Goal: Task Accomplishment & Management: Manage account settings

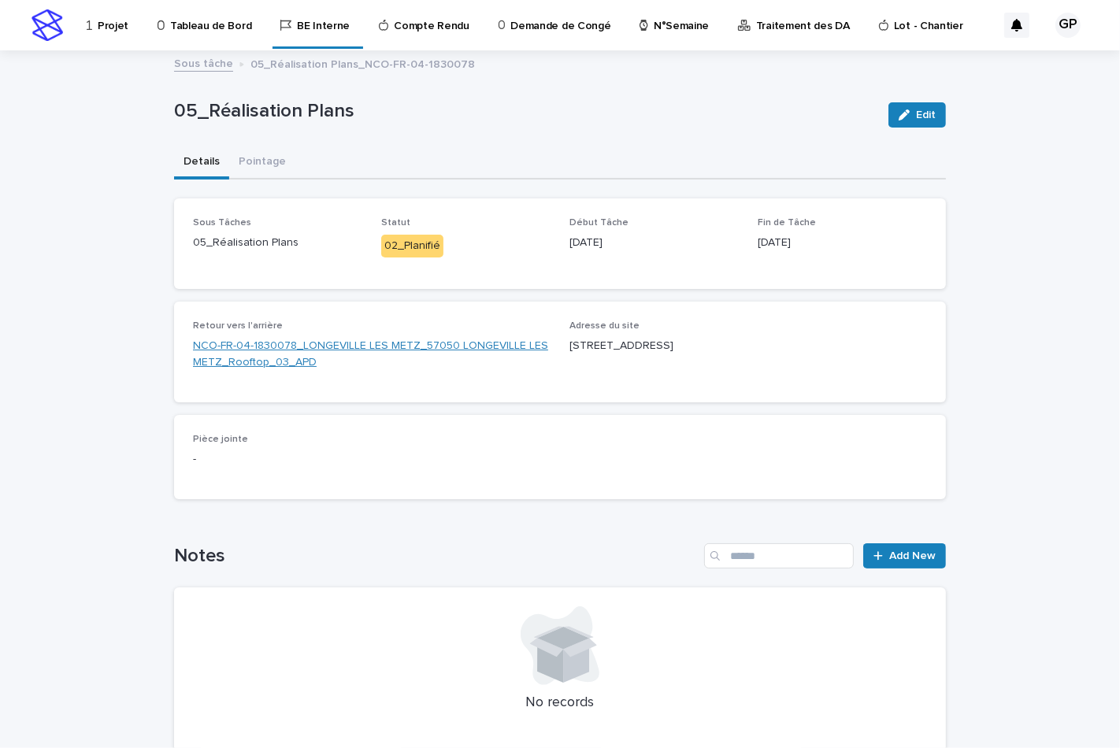
click at [254, 345] on link "NCO-FR-04-1830078_LONGEVILLE LES METZ_57050 LONGEVILLE LES METZ_Rooftop_03_APD" at bounding box center [372, 354] width 358 height 33
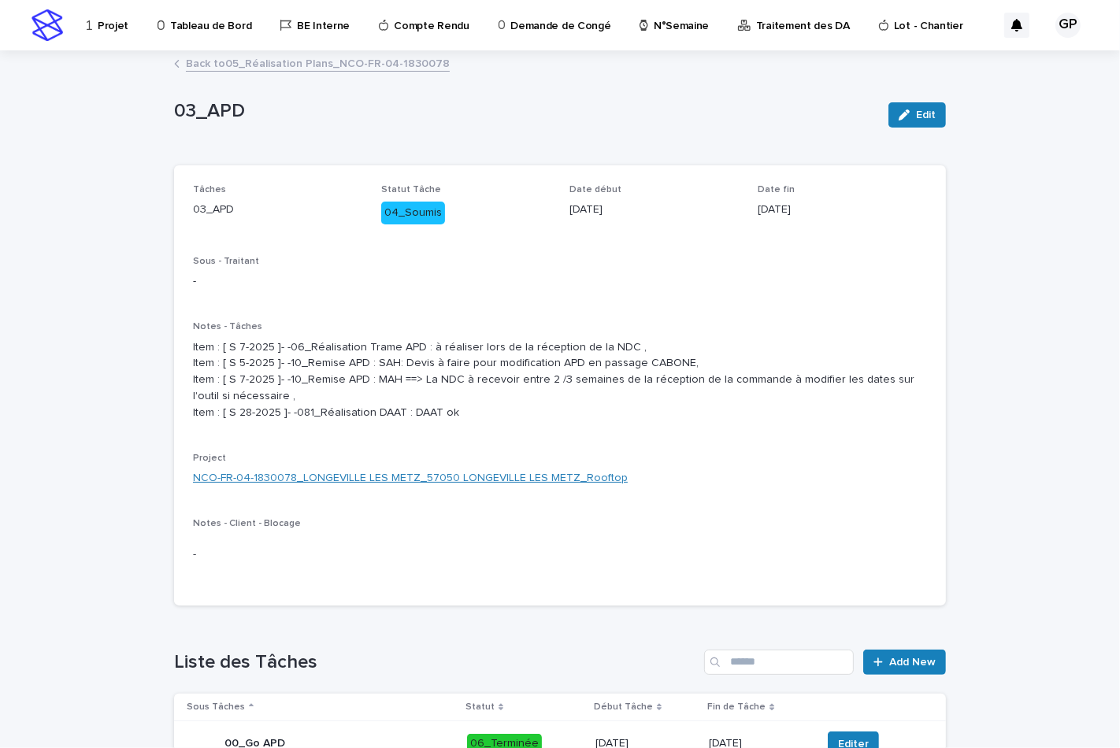
click at [523, 487] on link "NCO-FR-04-1830078_LONGEVILLE LES METZ_57050 LONGEVILLE LES METZ_Rooftop" at bounding box center [410, 478] width 435 height 17
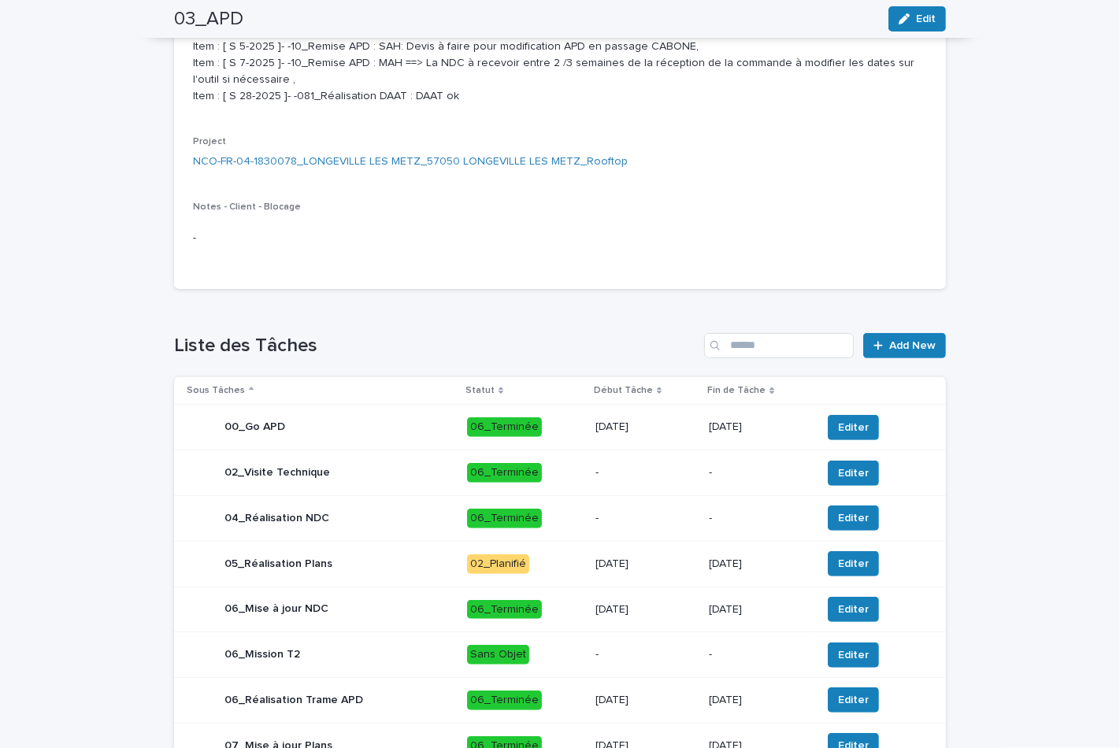
scroll to position [229, 0]
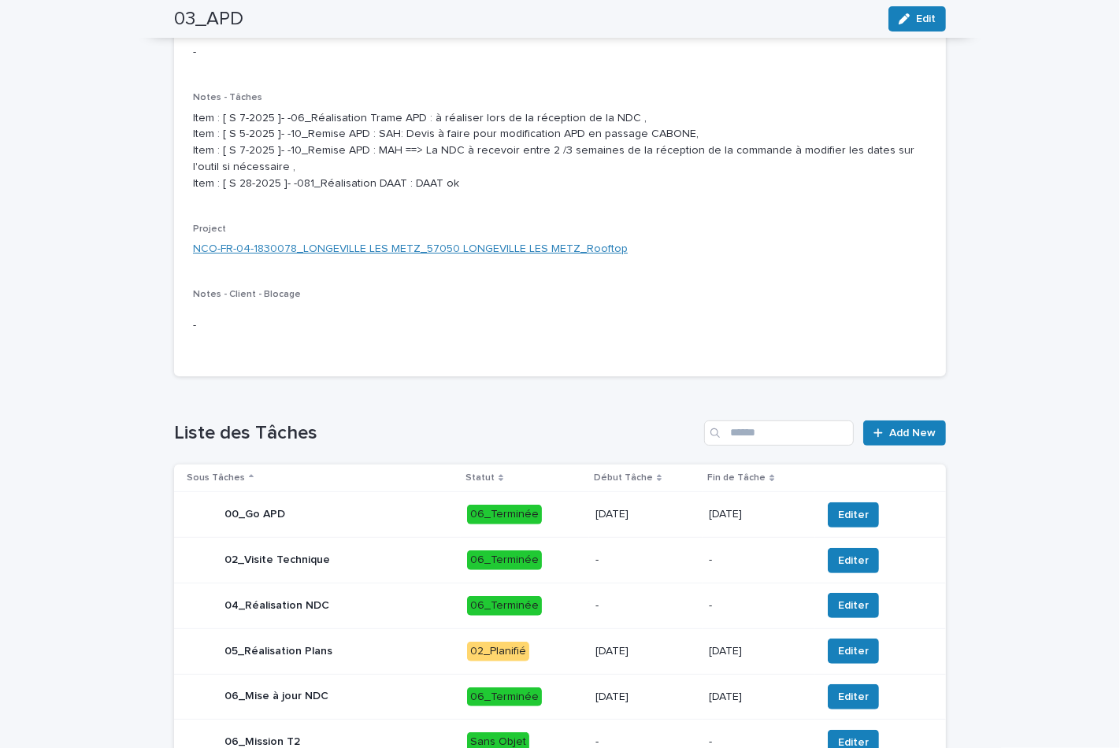
click at [349, 258] on link "NCO-FR-04-1830078_LONGEVILLE LES METZ_57050 LONGEVILLE LES METZ_Rooftop" at bounding box center [410, 249] width 435 height 17
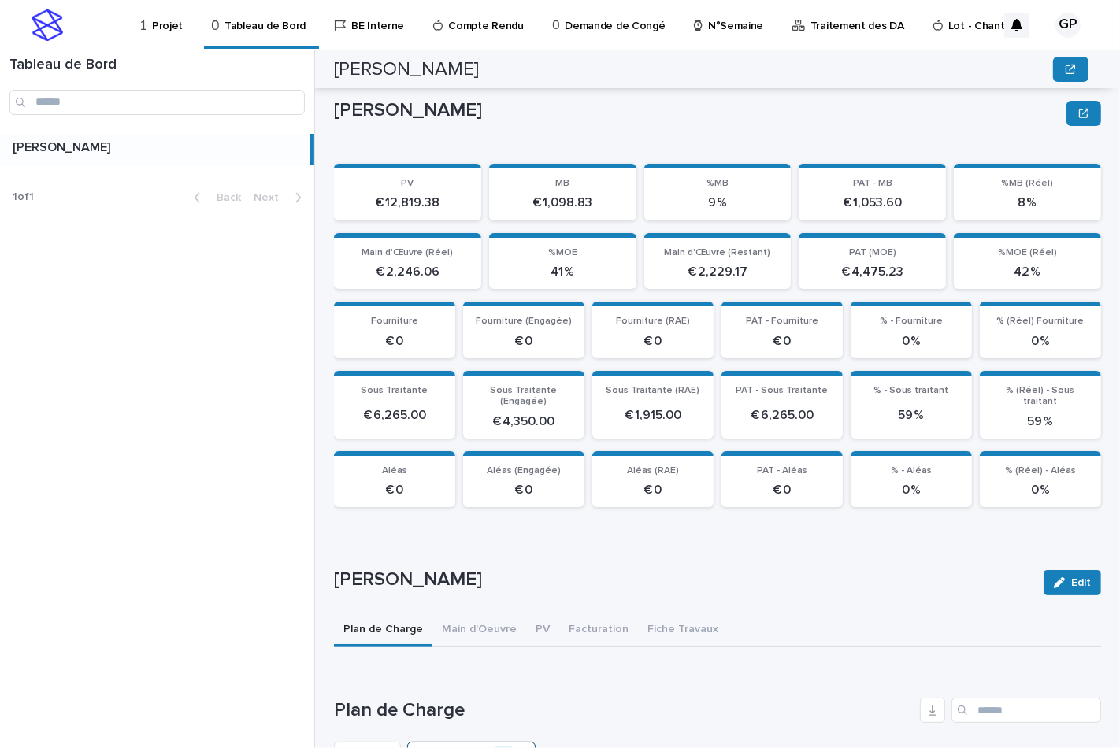
scroll to position [457, 0]
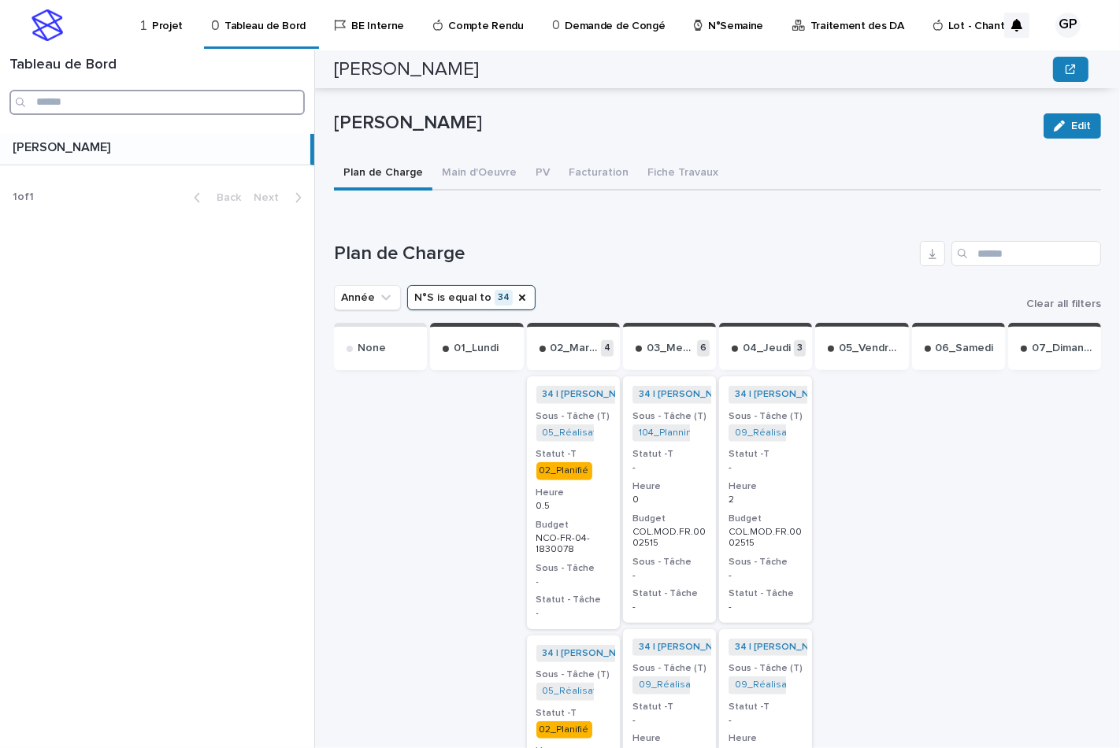
click at [99, 103] on input "Search" at bounding box center [156, 102] width 295 height 25
paste input "**********"
type input "**********"
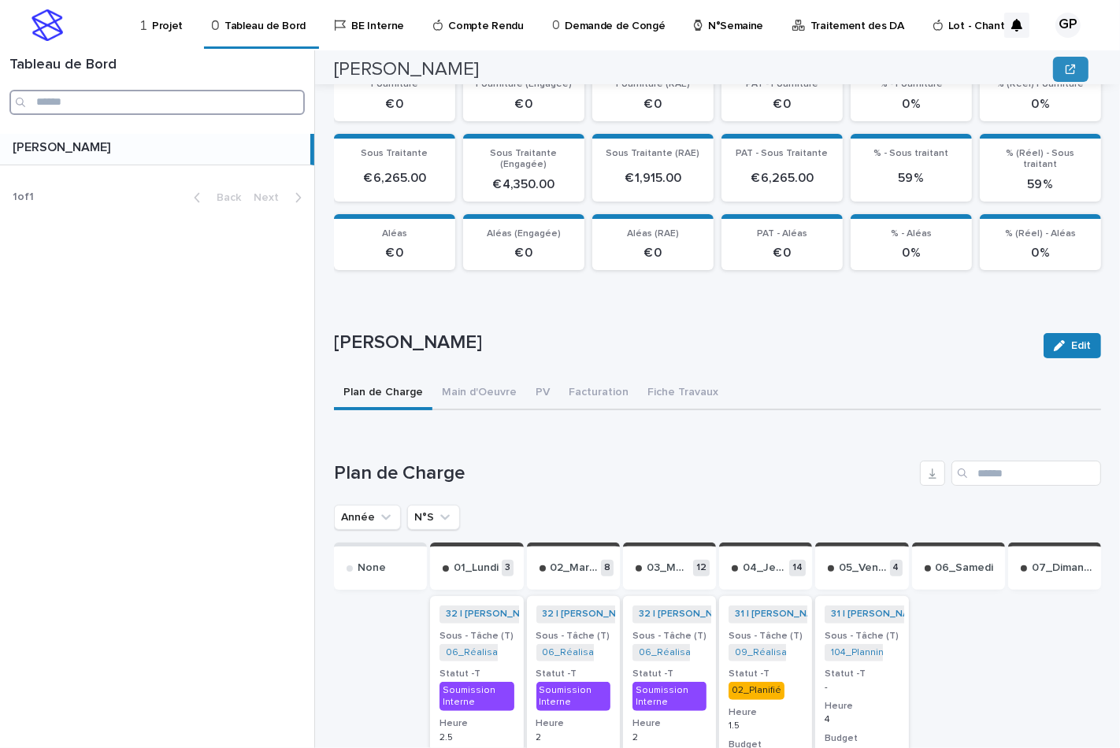
scroll to position [412, 0]
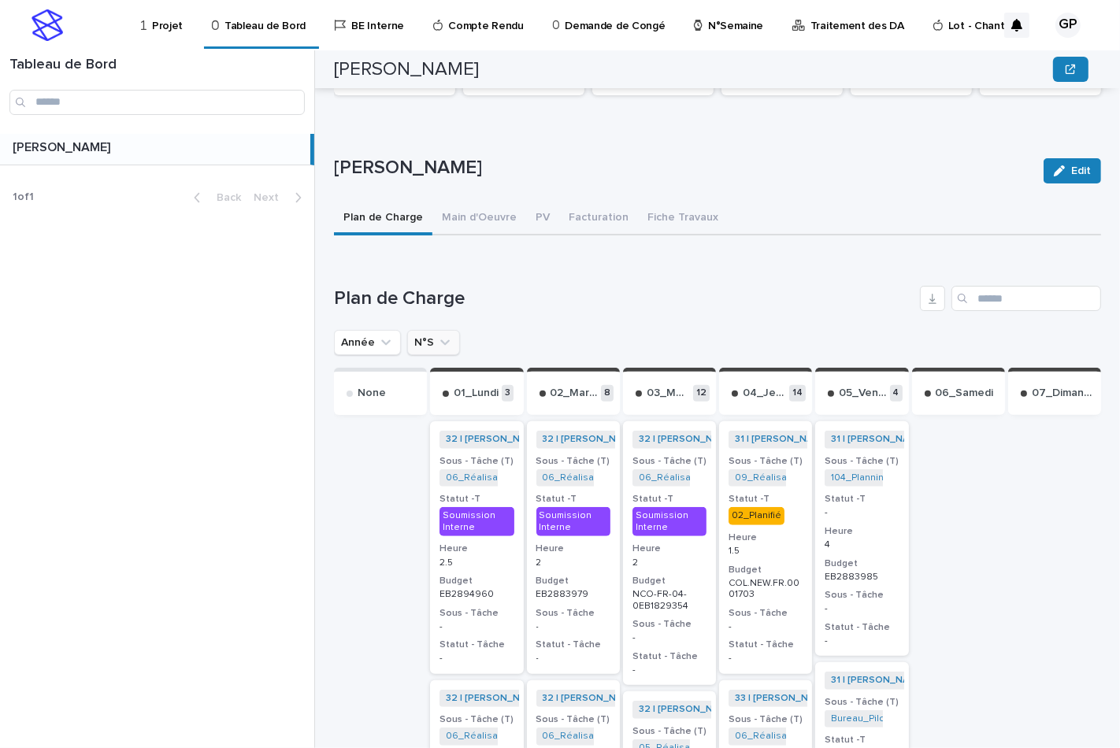
click at [437, 339] on icon "N°S" at bounding box center [445, 343] width 16 height 16
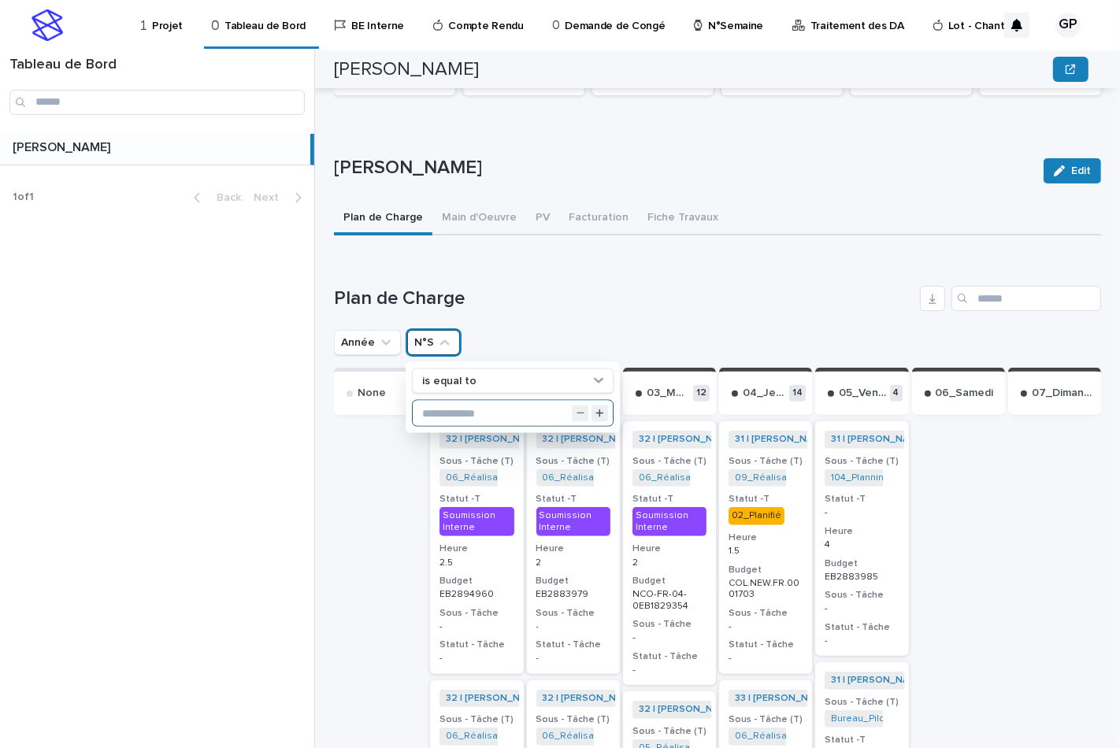
click at [436, 410] on input "text" at bounding box center [513, 413] width 200 height 25
type input "**"
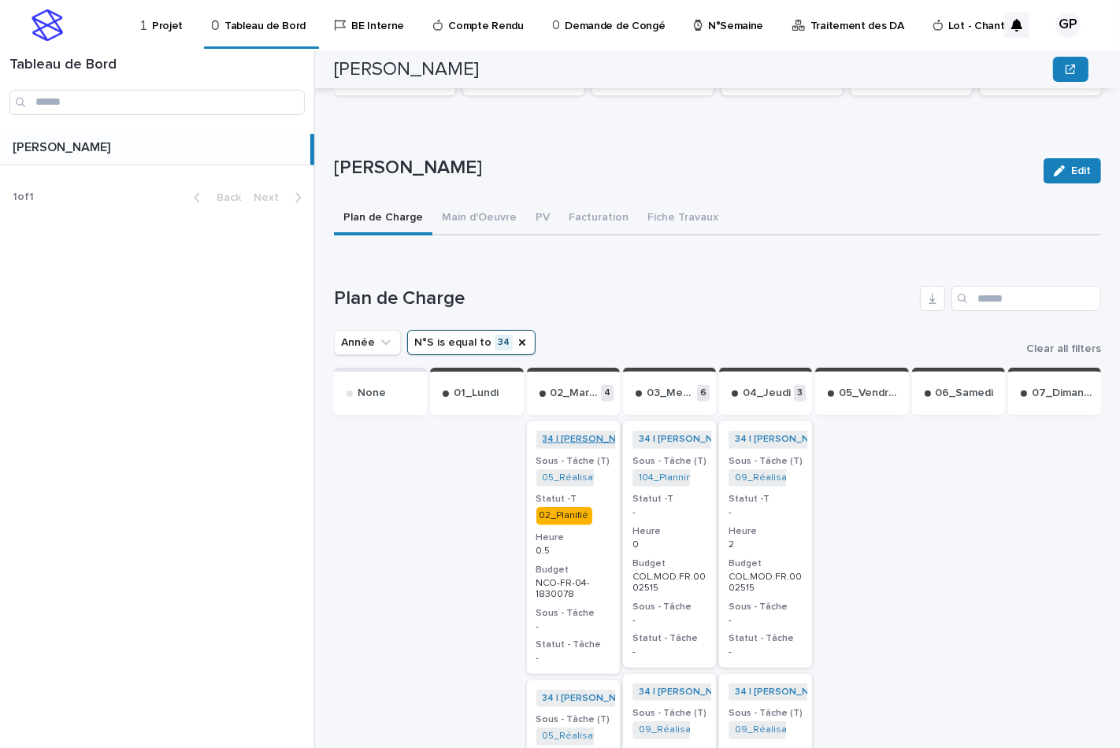
click at [560, 434] on link "34 | [PERSON_NAME] | 2025" at bounding box center [607, 439] width 128 height 11
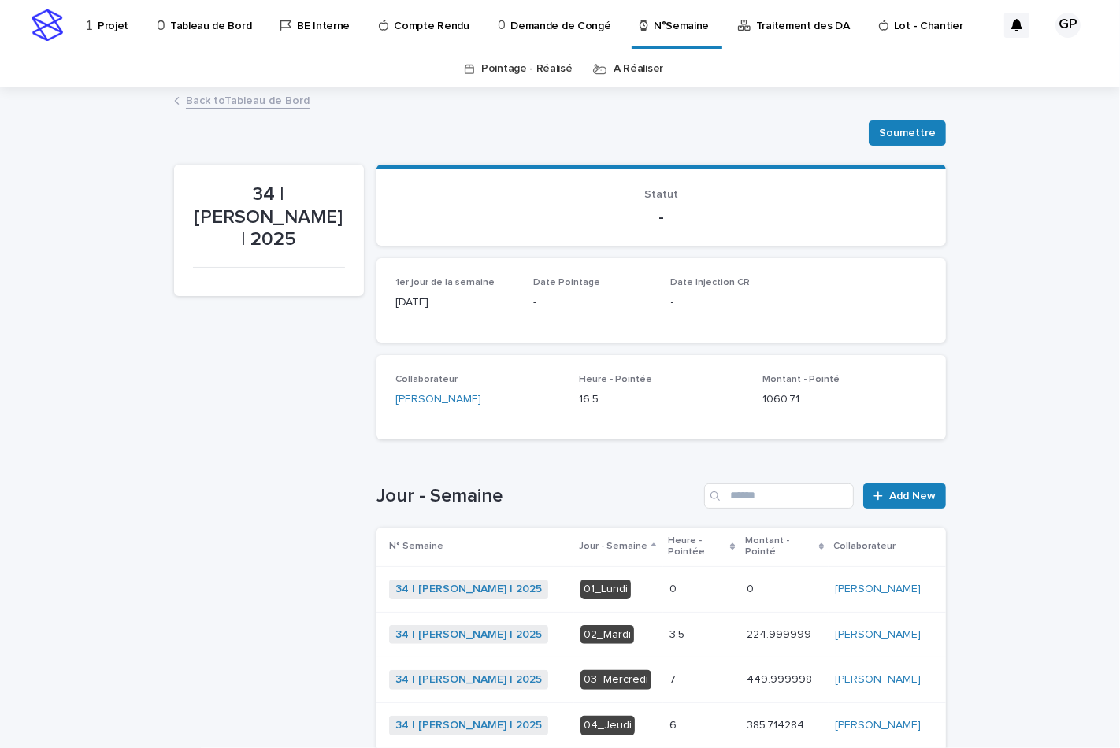
scroll to position [87, 0]
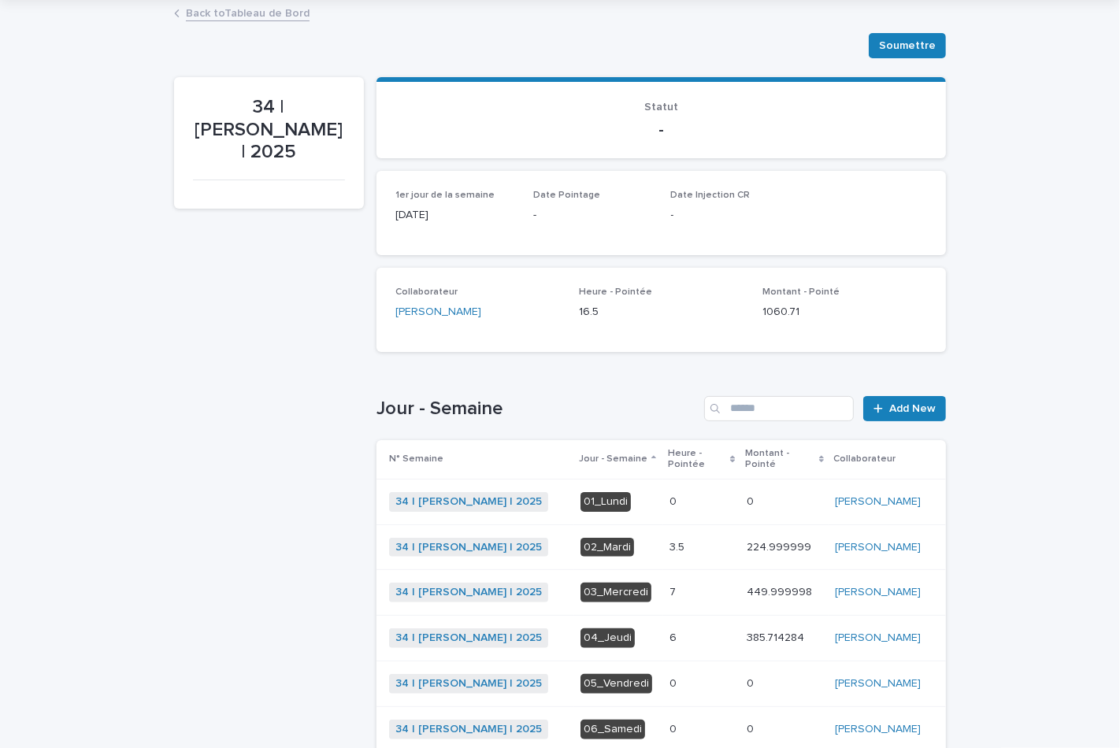
drag, startPoint x: 662, startPoint y: 537, endPoint x: 1067, endPoint y: 526, distance: 404.2
click at [1067, 526] on div "Loading... Saving… Loading... Saving… 34 | GUERLAY Pascal | 2025 Soumettre Soum…" at bounding box center [560, 467] width 1120 height 931
click at [670, 538] on p "3.5" at bounding box center [679, 546] width 18 height 17
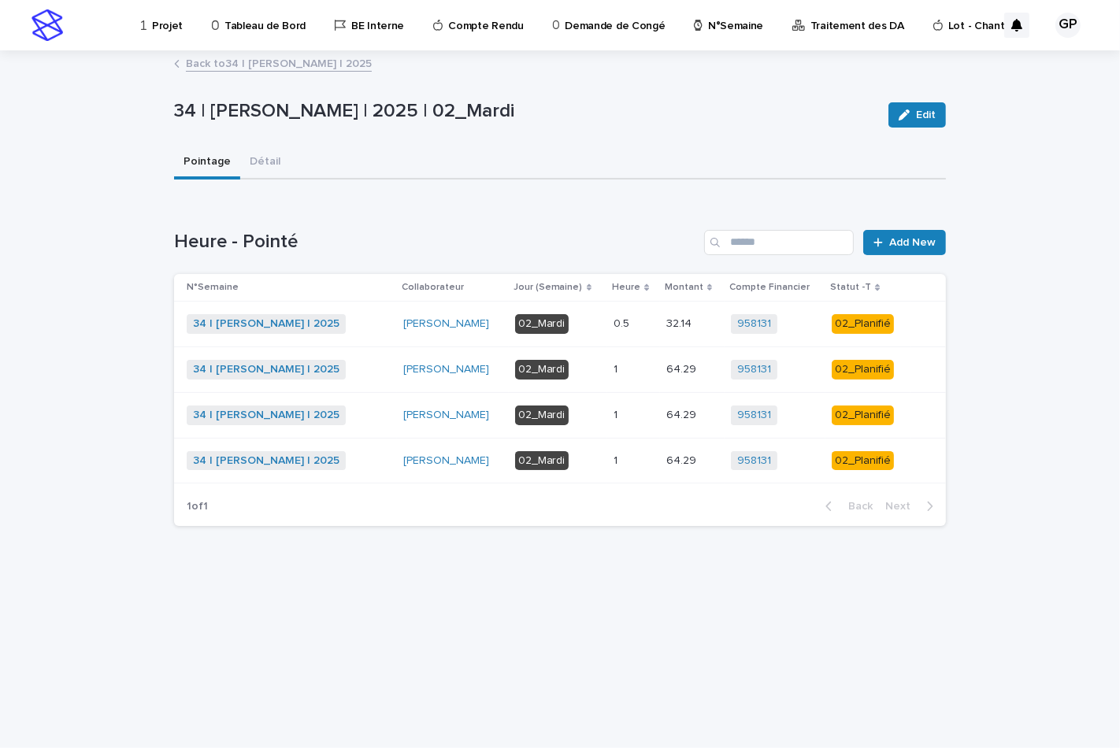
drag, startPoint x: 620, startPoint y: 321, endPoint x: 476, endPoint y: 696, distance: 402.4
click at [477, 698] on div "Loading... Saving… Loading... Saving… 34 | GUERLAY Pascal | 2025 | 02_Mardi Edi…" at bounding box center [560, 380] width 788 height 657
drag, startPoint x: 544, startPoint y: 321, endPoint x: 651, endPoint y: 169, distance: 185.3
click at [651, 169] on div "Pointage Détail" at bounding box center [560, 163] width 772 height 33
drag, startPoint x: 622, startPoint y: 321, endPoint x: 652, endPoint y: 198, distance: 126.5
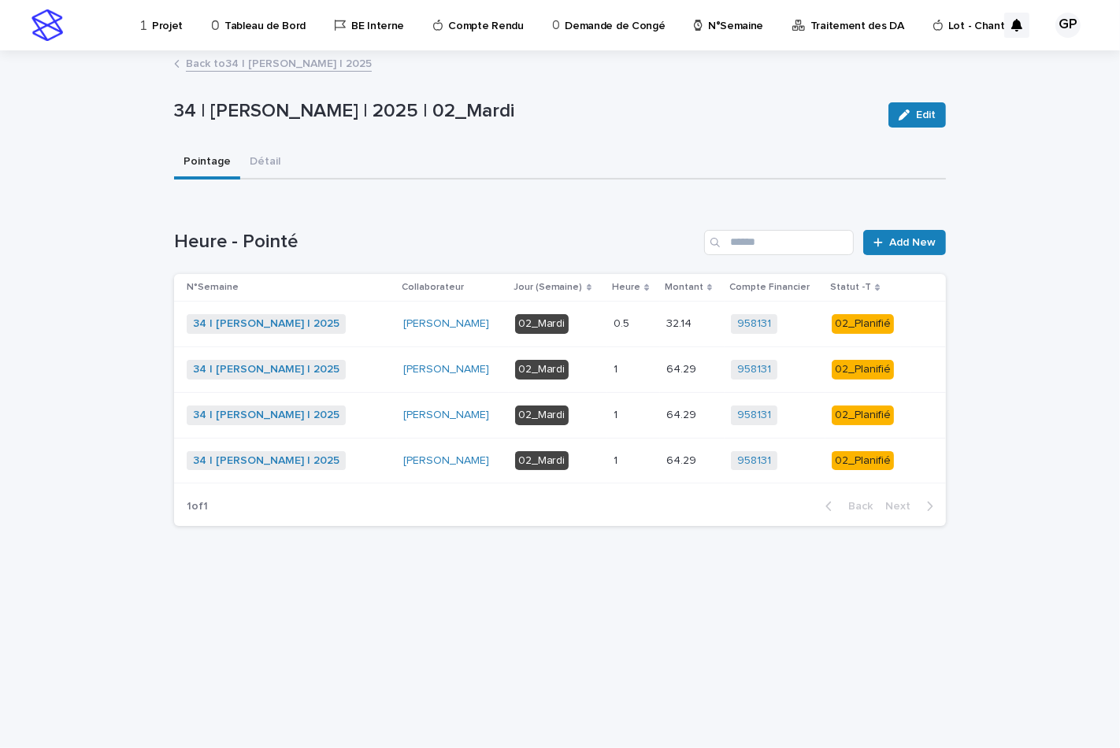
click at [652, 198] on div "Loading... Saving… Heure - Pointé Add New N°Semaine Collaborateur Jour (Semaine…" at bounding box center [560, 368] width 772 height 341
click at [547, 319] on div "02_Mardi" at bounding box center [542, 324] width 54 height 20
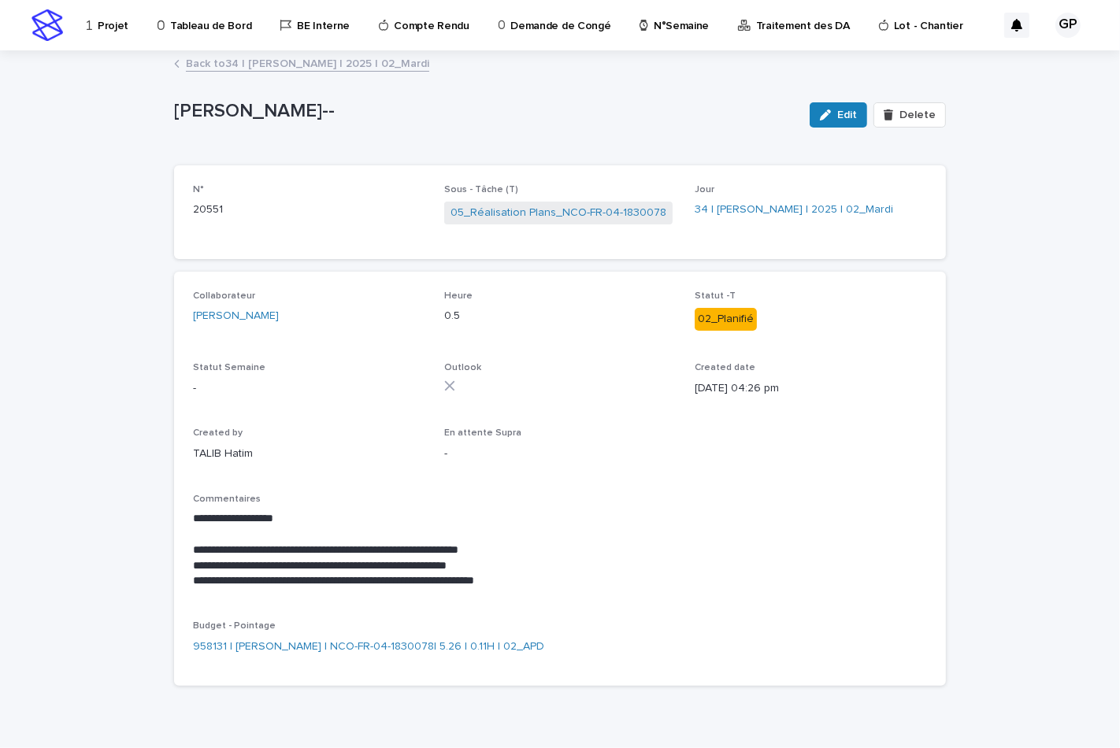
drag, startPoint x: 831, startPoint y: 114, endPoint x: 821, endPoint y: 151, distance: 38.4
click at [831, 114] on div "button" at bounding box center [828, 114] width 17 height 11
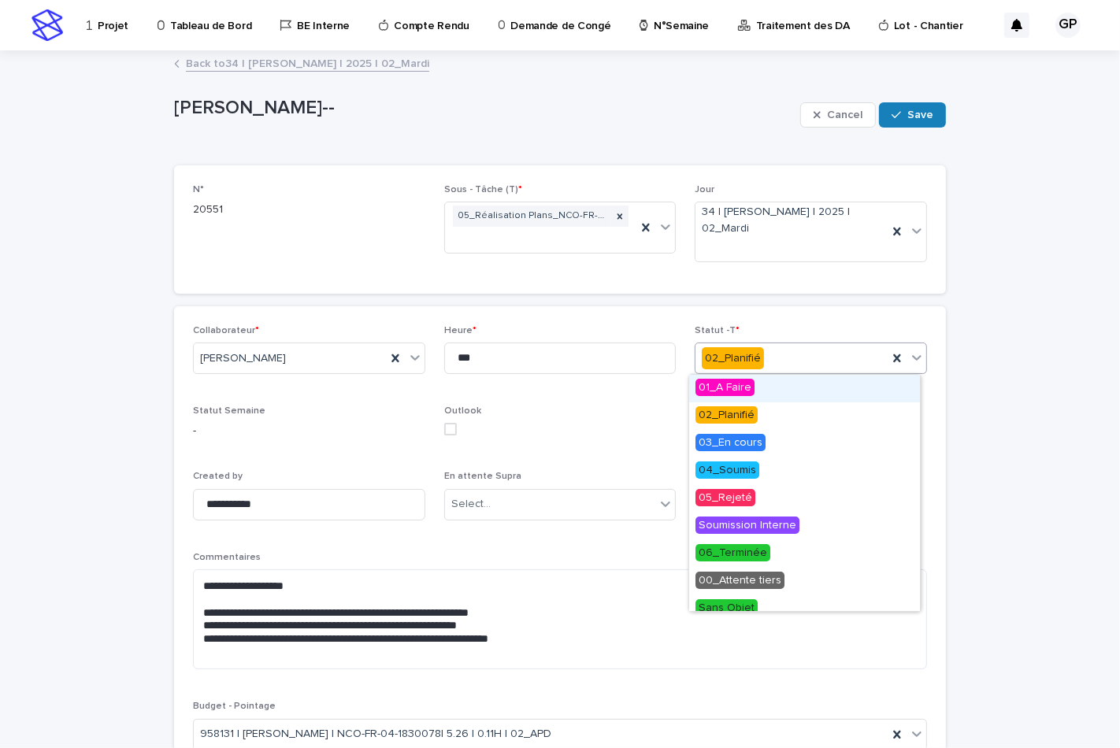
click at [912, 358] on icon at bounding box center [916, 358] width 9 height 6
click at [714, 443] on span "03_En cours" at bounding box center [731, 442] width 70 height 17
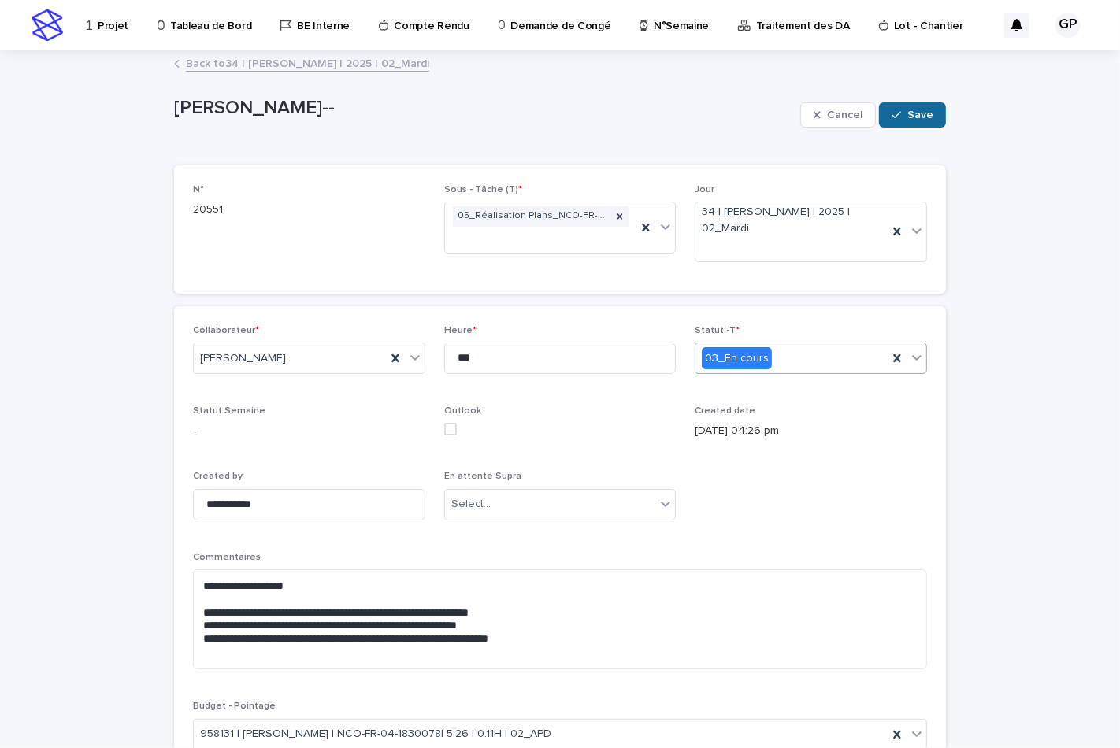
click at [924, 111] on span "Save" at bounding box center [920, 114] width 26 height 11
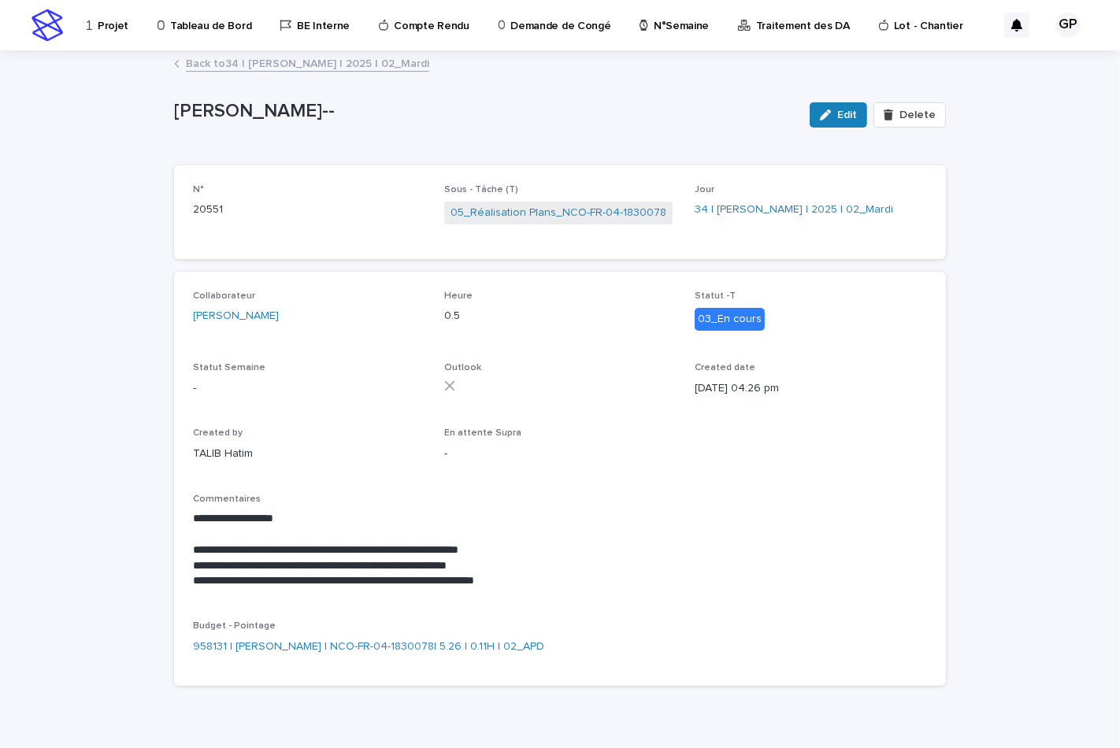
click at [238, 61] on link "Back to 34 | [PERSON_NAME] | 2025 | 02_Mardi" at bounding box center [307, 63] width 243 height 18
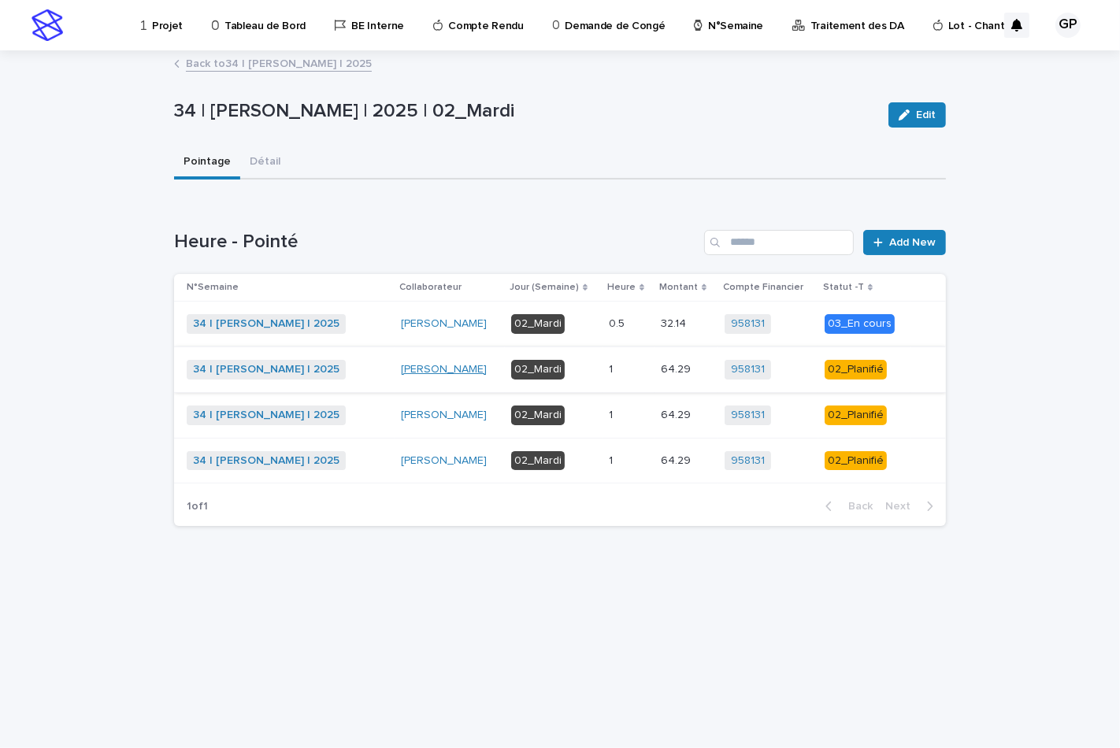
click at [425, 369] on link "[PERSON_NAME]" at bounding box center [444, 369] width 86 height 13
drag, startPoint x: 607, startPoint y: 364, endPoint x: 651, endPoint y: 568, distance: 208.7
click at [651, 568] on div "Loading... Saving… Loading... Saving… 34 | GUERLAY Pascal | 2025 | 02_Mardi Edi…" at bounding box center [560, 380] width 788 height 657
drag, startPoint x: 524, startPoint y: 367, endPoint x: 640, endPoint y: 603, distance: 263.1
click at [640, 603] on div "Loading... Saving… Loading... Saving… 34 | GUERLAY Pascal | 2025 | 02_Mardi Edi…" at bounding box center [560, 380] width 788 height 657
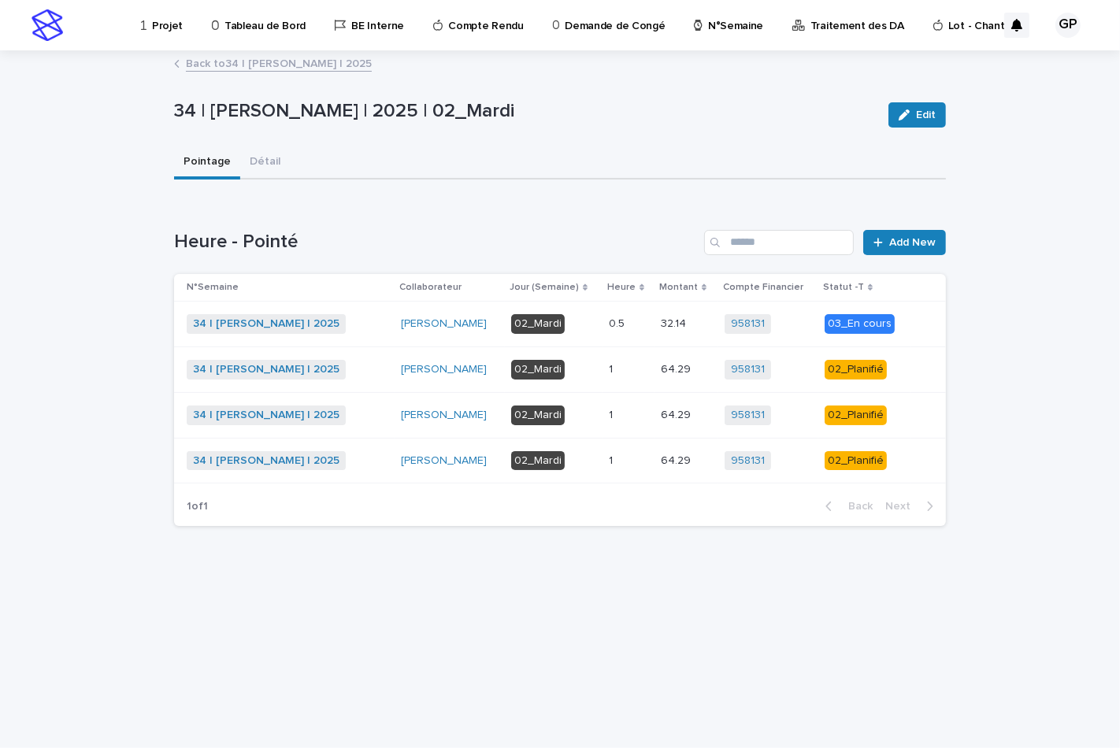
drag, startPoint x: 609, startPoint y: 369, endPoint x: 664, endPoint y: 567, distance: 206.0
click at [666, 576] on div "Loading... Saving… Loading... Saving… 34 | GUERLAY Pascal | 2025 | 02_Mardi Edi…" at bounding box center [560, 380] width 788 height 657
drag, startPoint x: 851, startPoint y: 365, endPoint x: 991, endPoint y: 498, distance: 193.3
click at [991, 498] on div "Loading... Saving… Loading... Saving… 34 | GUERLAY Pascal | 2025 | 02_Mardi Edi…" at bounding box center [560, 400] width 1120 height 696
drag, startPoint x: 607, startPoint y: 367, endPoint x: 467, endPoint y: 620, distance: 289.1
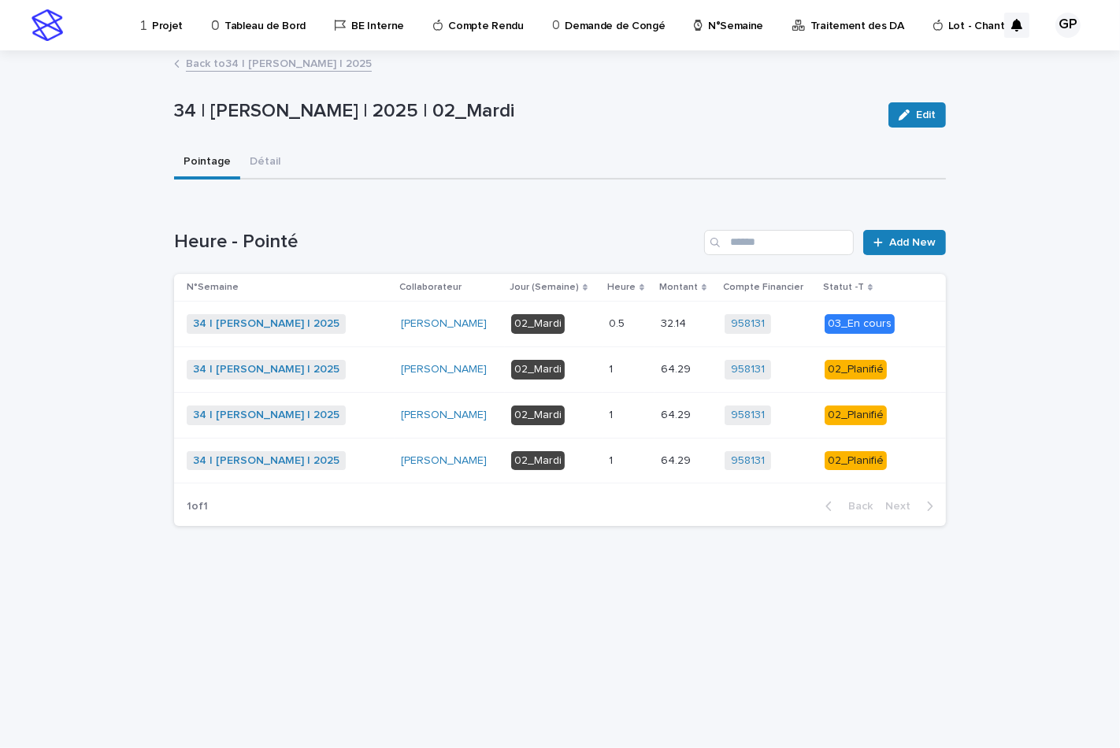
click at [466, 626] on div "Loading... Saving… Loading... Saving… 34 | GUERLAY Pascal | 2025 | 02_Mardi Edi…" at bounding box center [560, 380] width 788 height 657
click at [855, 364] on div "02_Planifié" at bounding box center [856, 370] width 62 height 20
drag, startPoint x: 443, startPoint y: 365, endPoint x: 963, endPoint y: 641, distance: 588.1
click at [963, 641] on div "Loading... Saving… Loading... Saving… 34 | GUERLAY Pascal | 2025 | 02_Mardi Edi…" at bounding box center [560, 400] width 1120 height 696
drag, startPoint x: 836, startPoint y: 366, endPoint x: 811, endPoint y: 608, distance: 243.0
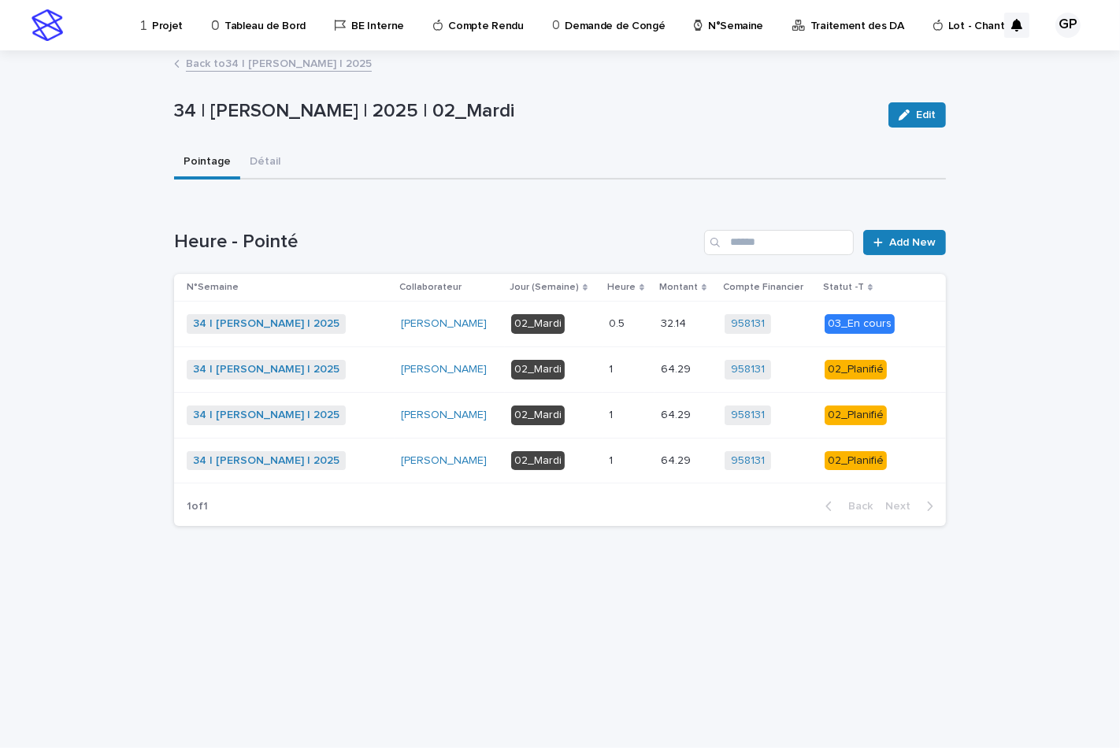
click at [821, 619] on div "Loading... Saving… Loading... Saving… 34 | GUERLAY Pascal | 2025 | 02_Mardi Edi…" at bounding box center [560, 380] width 788 height 657
drag, startPoint x: 610, startPoint y: 363, endPoint x: 625, endPoint y: 681, distance: 317.8
click at [623, 690] on div "Loading... Saving… Loading... Saving… 34 | GUERLAY Pascal | 2025 | 02_Mardi Edi…" at bounding box center [560, 380] width 788 height 657
drag, startPoint x: 673, startPoint y: 363, endPoint x: 686, endPoint y: 656, distance: 293.3
click at [686, 657] on div "Loading... Saving… Loading... Saving… 34 | GUERLAY Pascal | 2025 | 02_Mardi Edi…" at bounding box center [560, 380] width 788 height 657
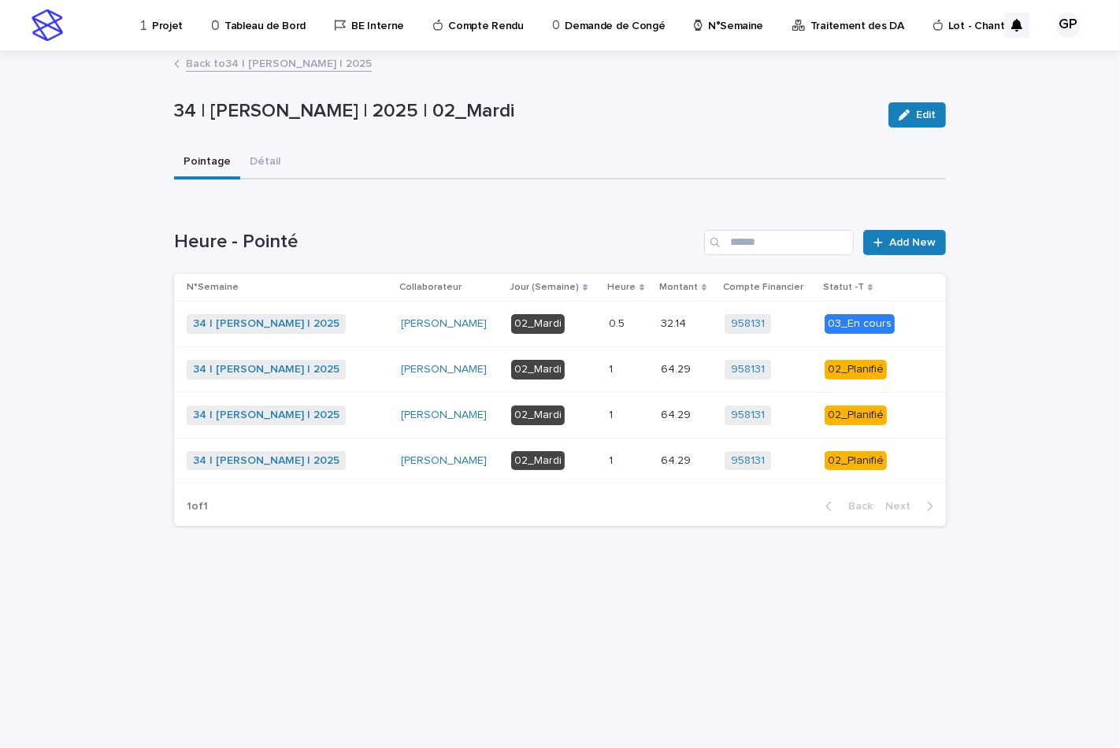
drag, startPoint x: 552, startPoint y: 371, endPoint x: 609, endPoint y: 662, distance: 296.1
click at [609, 662] on div "Loading... Saving… Loading... Saving… 34 | GUERLAY Pascal | 2025 | 02_Mardi Edi…" at bounding box center [560, 380] width 788 height 657
click at [261, 158] on button "Détail" at bounding box center [265, 163] width 50 height 33
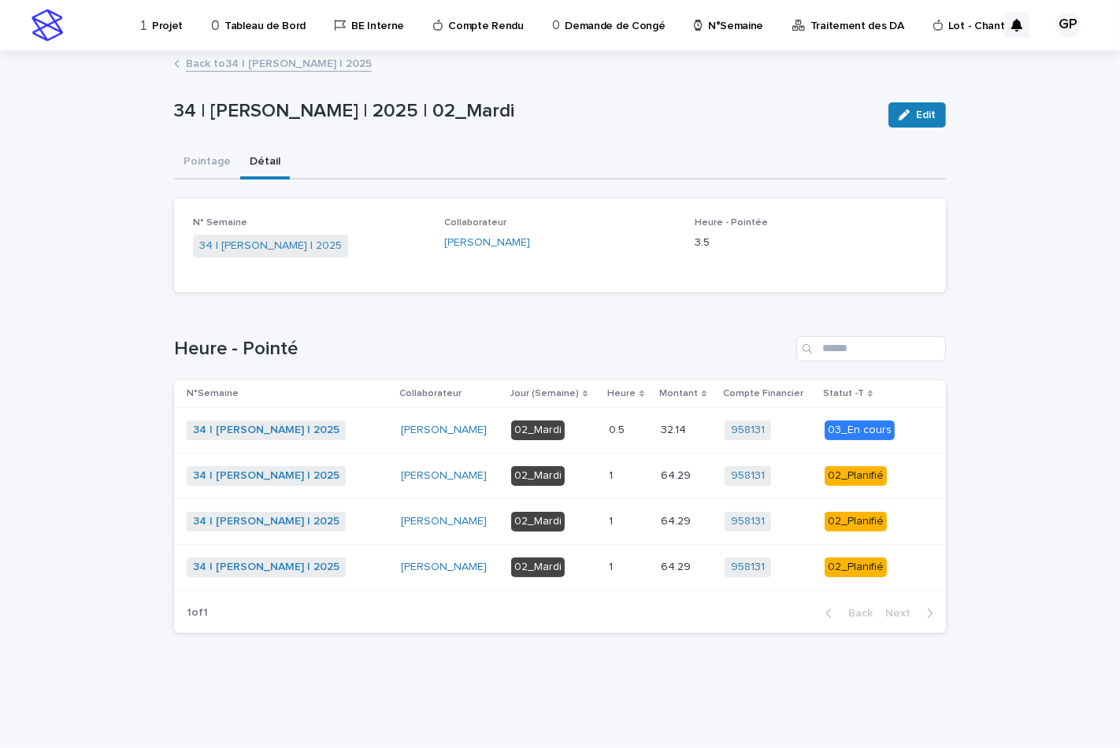
drag, startPoint x: 545, startPoint y: 475, endPoint x: 599, endPoint y: 675, distance: 207.3
click at [601, 693] on div "Loading... Saving… Loading... Saving… 34 | GUERLAY Pascal | 2025 | 02_Mardi Edi…" at bounding box center [560, 380] width 788 height 657
click at [202, 170] on button "Pointage" at bounding box center [207, 163] width 66 height 33
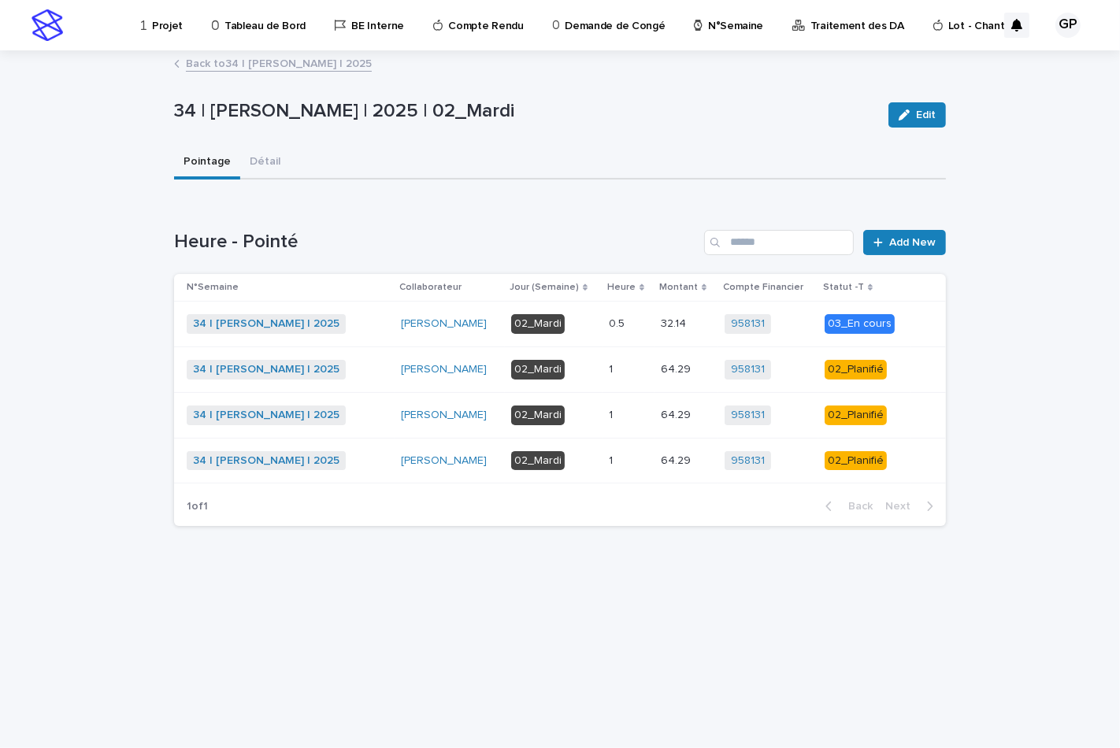
click at [861, 368] on div "02_Planifié" at bounding box center [856, 370] width 62 height 20
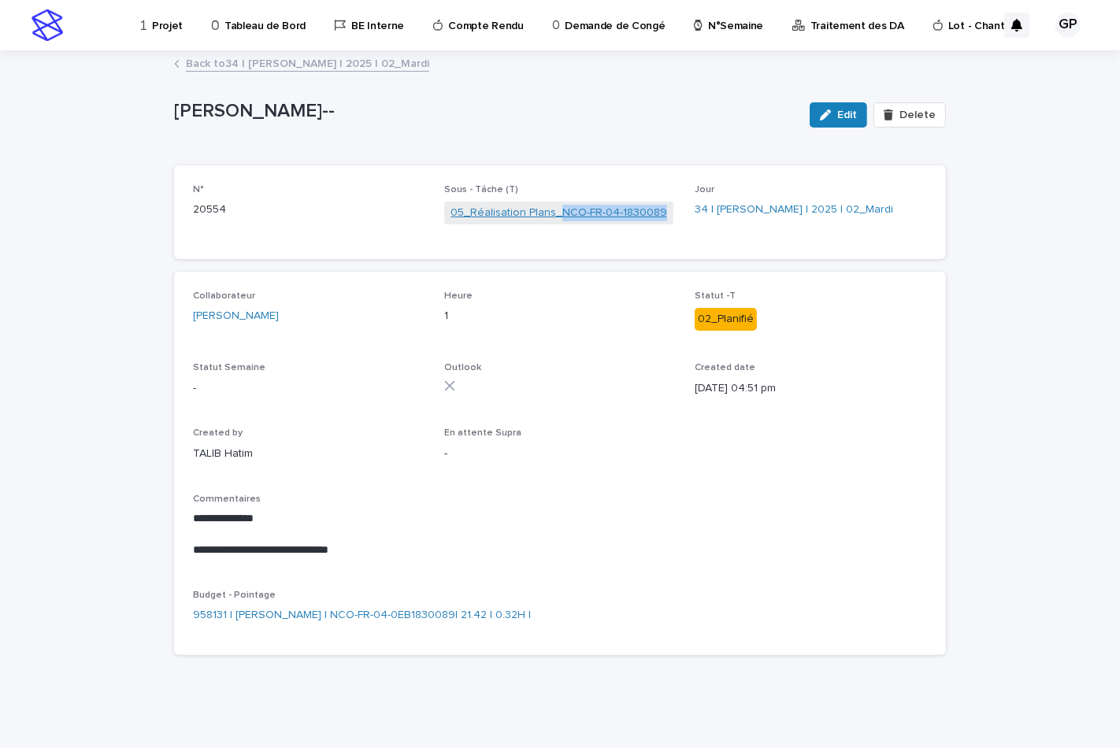
drag, startPoint x: 660, startPoint y: 210, endPoint x: 557, endPoint y: 210, distance: 103.2
click at [557, 210] on span "05_Réalisation Plans_NCO-FR-04-1830089" at bounding box center [558, 213] width 229 height 23
copy link "NCO-FR-04-1830089"
click at [1003, 343] on div "**********" at bounding box center [560, 400] width 1120 height 696
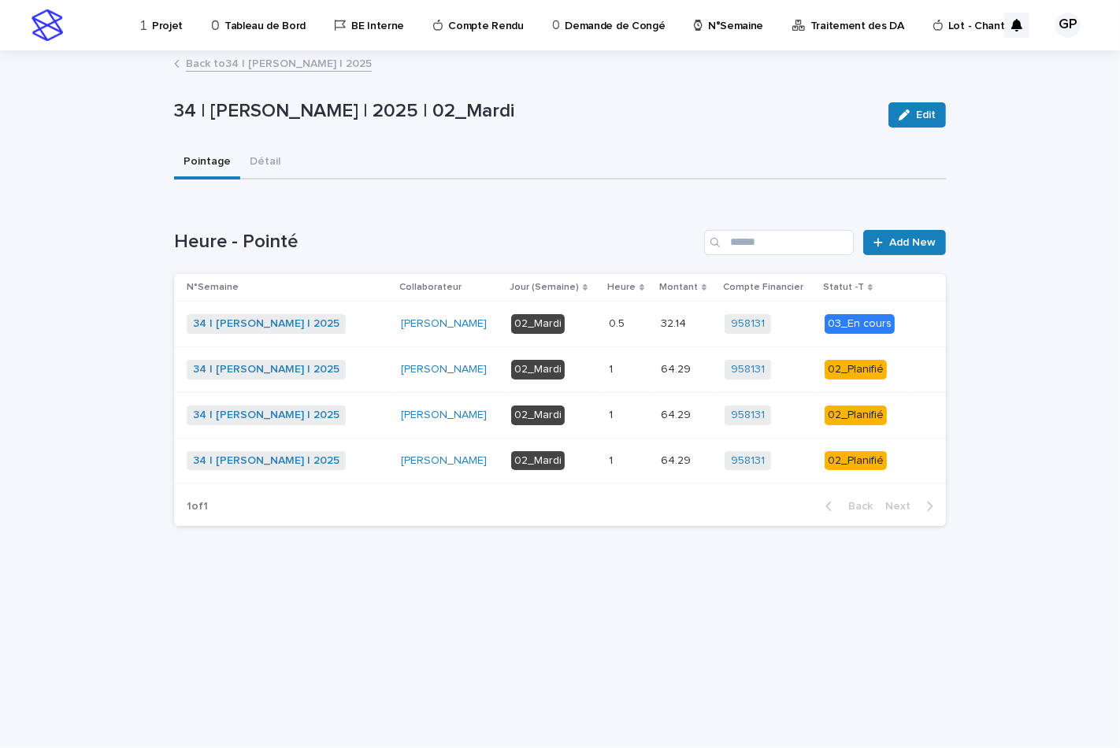
drag, startPoint x: 838, startPoint y: 365, endPoint x: 989, endPoint y: 404, distance: 155.5
click at [989, 404] on div "Loading... Saving… Loading... Saving… 34 | GUERLAY Pascal | 2025 | 02_Mardi Edi…" at bounding box center [560, 400] width 1120 height 696
click at [702, 610] on div "Loading... Saving… Loading... Saving… 34 | GUERLAY Pascal | 2025 | 02_Mardi Edi…" at bounding box center [560, 380] width 788 height 657
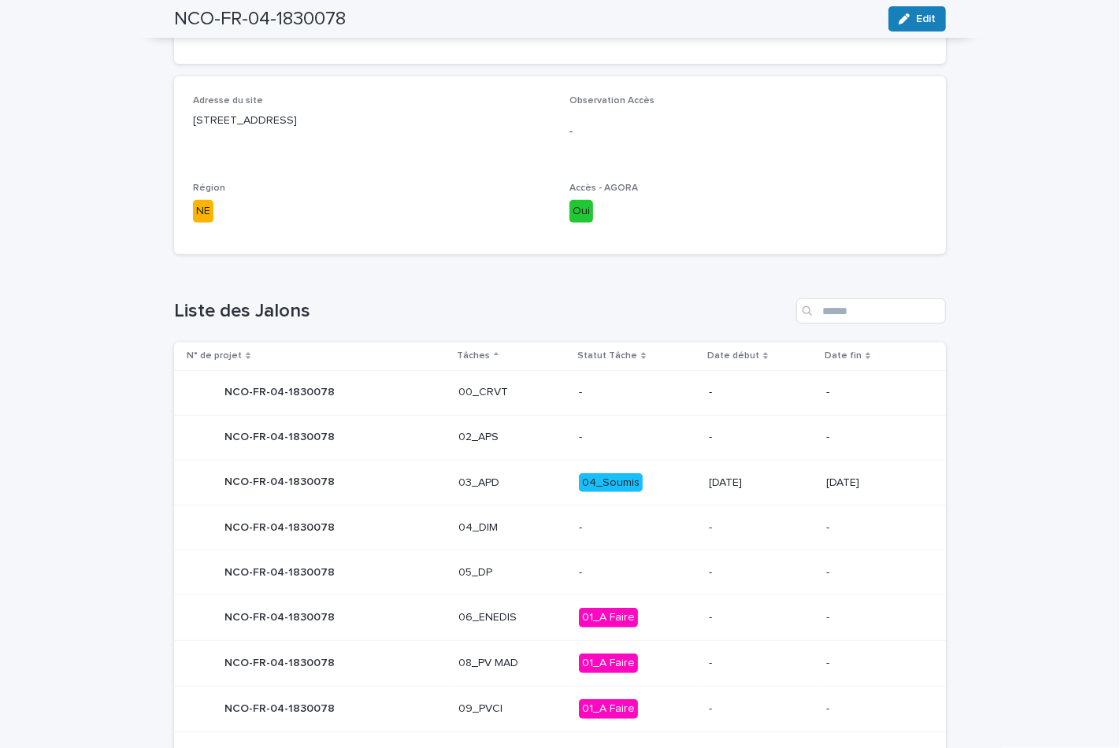
scroll to position [87, 0]
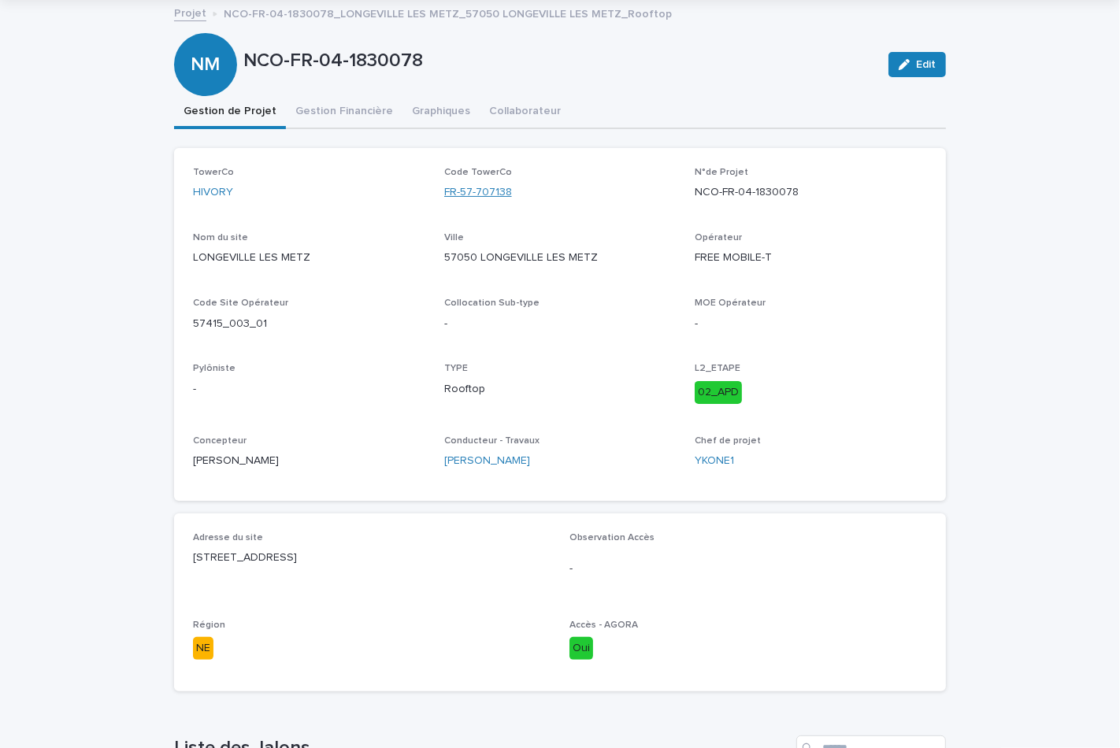
click at [475, 191] on link "FR-57-707138" at bounding box center [478, 192] width 68 height 17
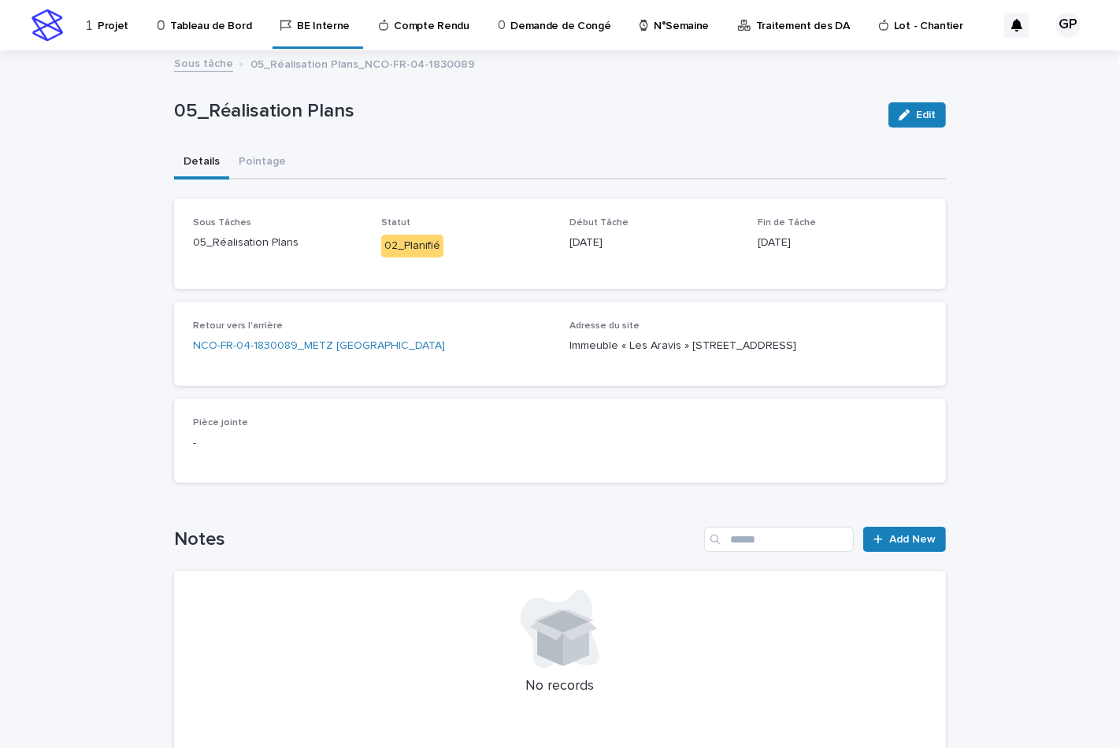
click at [397, 242] on div "02_Planifié" at bounding box center [412, 246] width 62 height 23
click at [417, 246] on div "02_Planifié" at bounding box center [412, 246] width 62 height 23
click at [436, 340] on link "NCO-FR-04-1830089_METZ ST PIERRE_57160 MOULINS LES METZ_Rooftop_03_APD" at bounding box center [319, 346] width 252 height 17
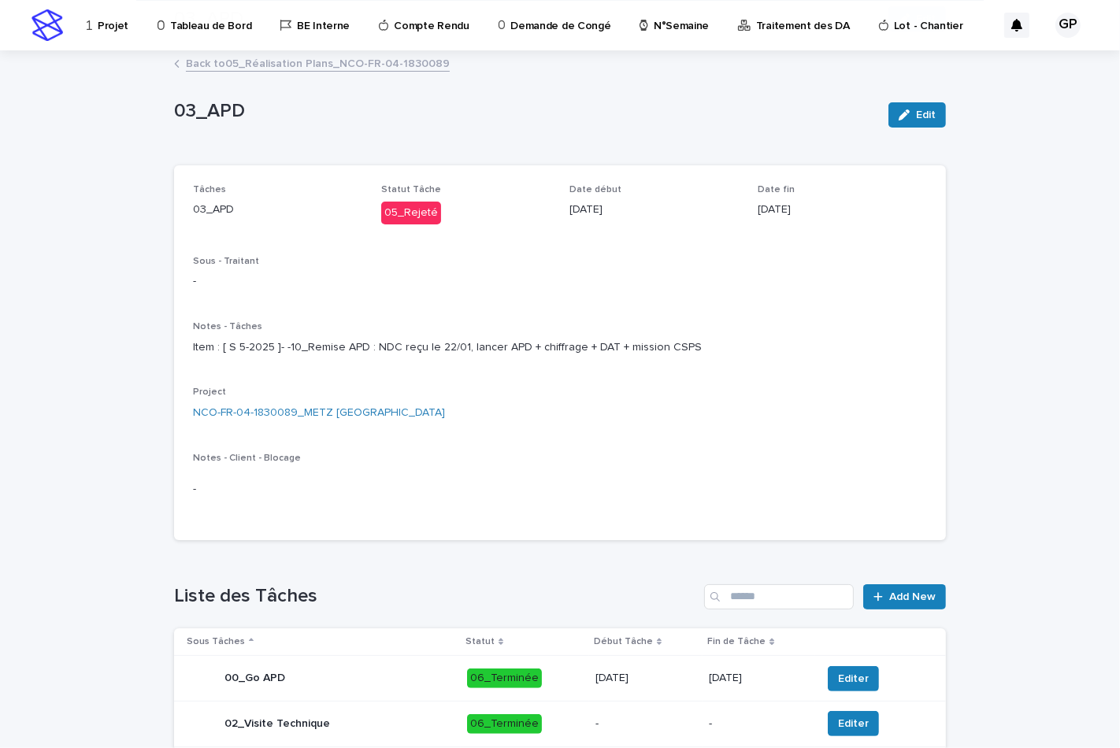
scroll to position [514, 0]
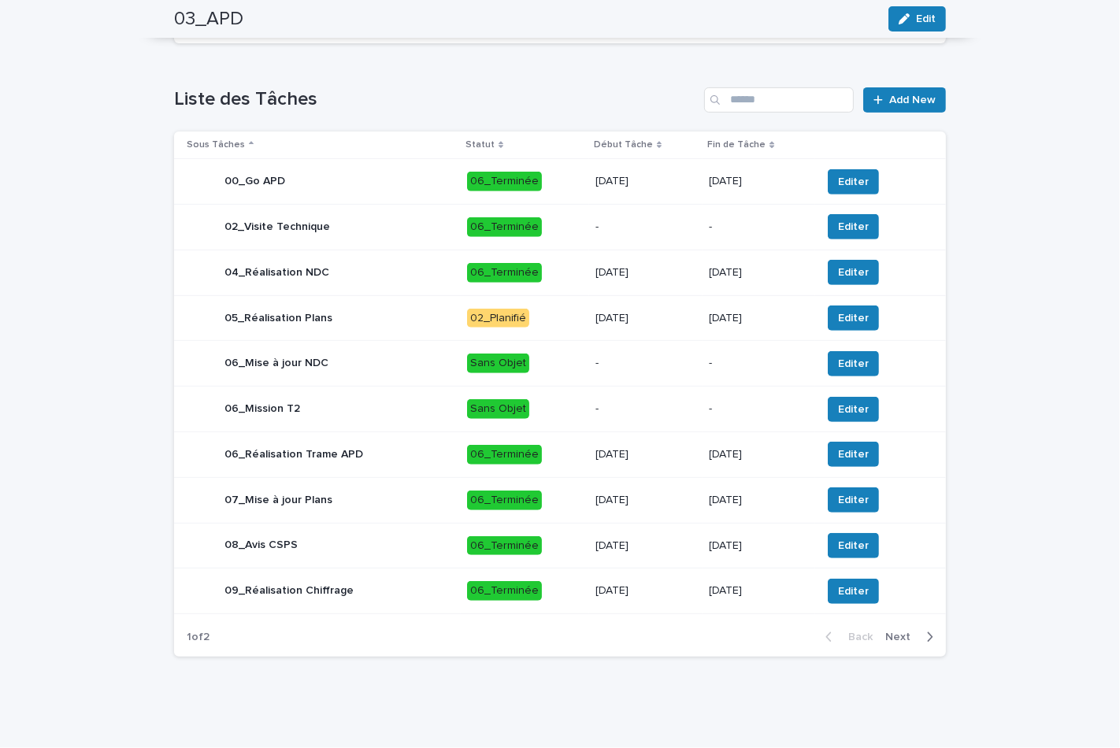
click at [889, 636] on span "Next" at bounding box center [902, 637] width 35 height 11
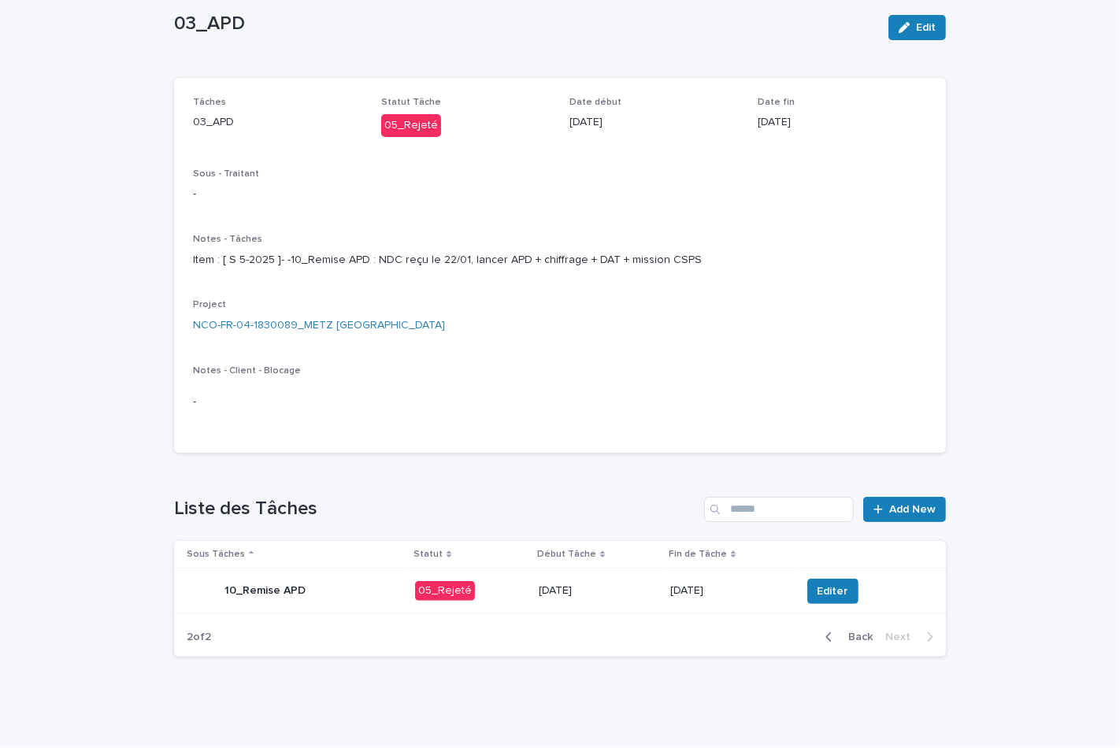
scroll to position [0, 0]
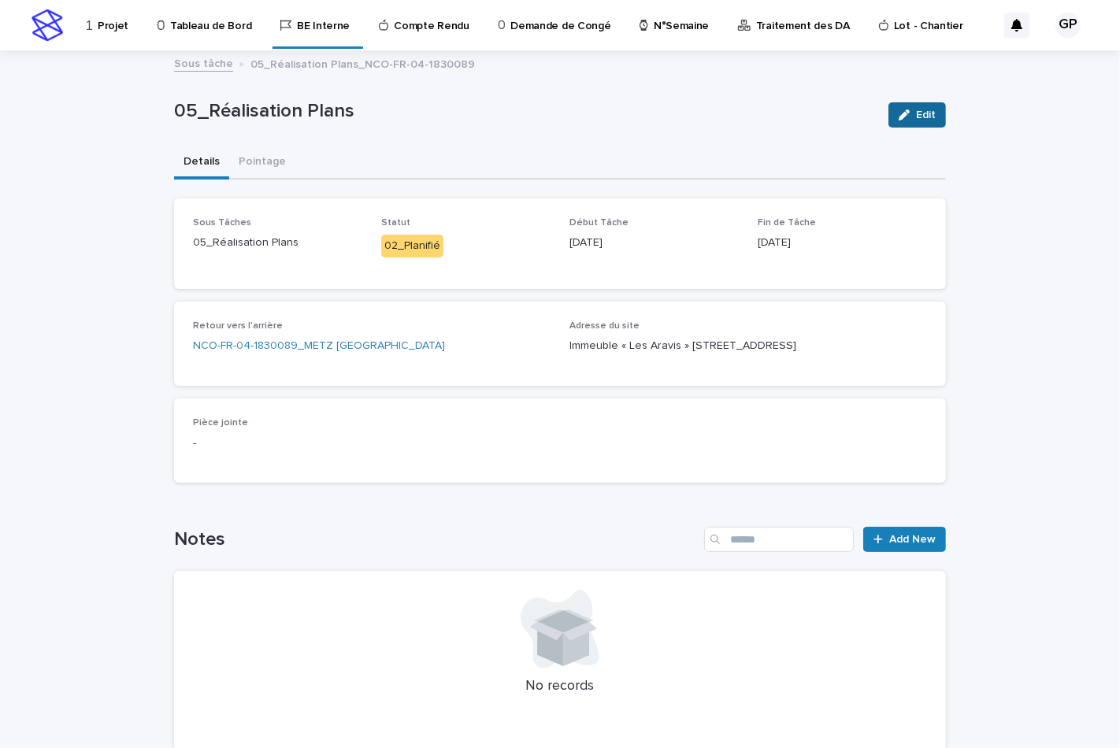
click at [900, 117] on icon "button" at bounding box center [904, 114] width 11 height 11
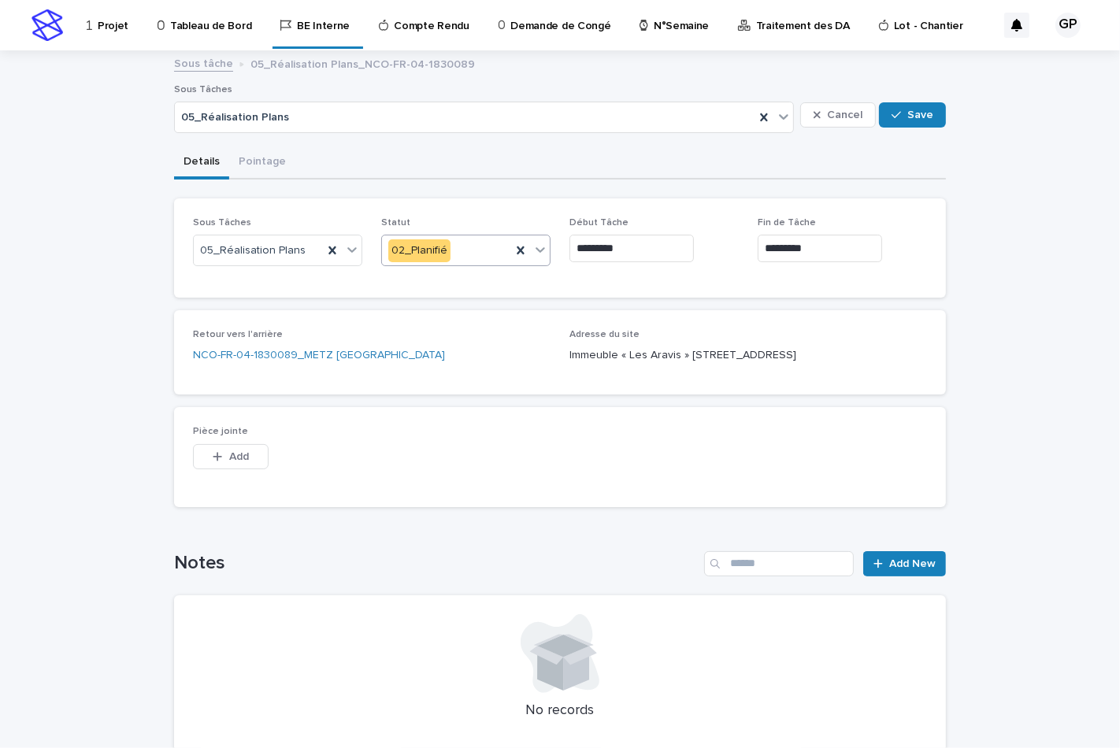
click at [532, 247] on icon at bounding box center [540, 250] width 16 height 16
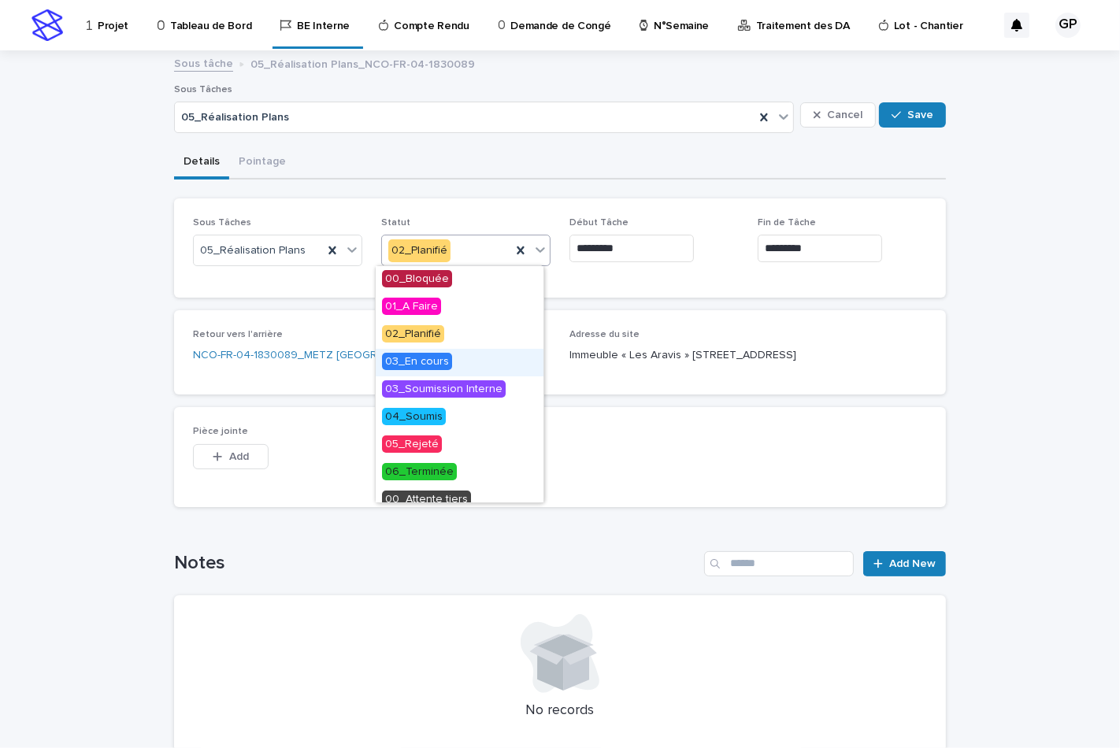
click at [417, 358] on span "03_En cours" at bounding box center [417, 361] width 70 height 17
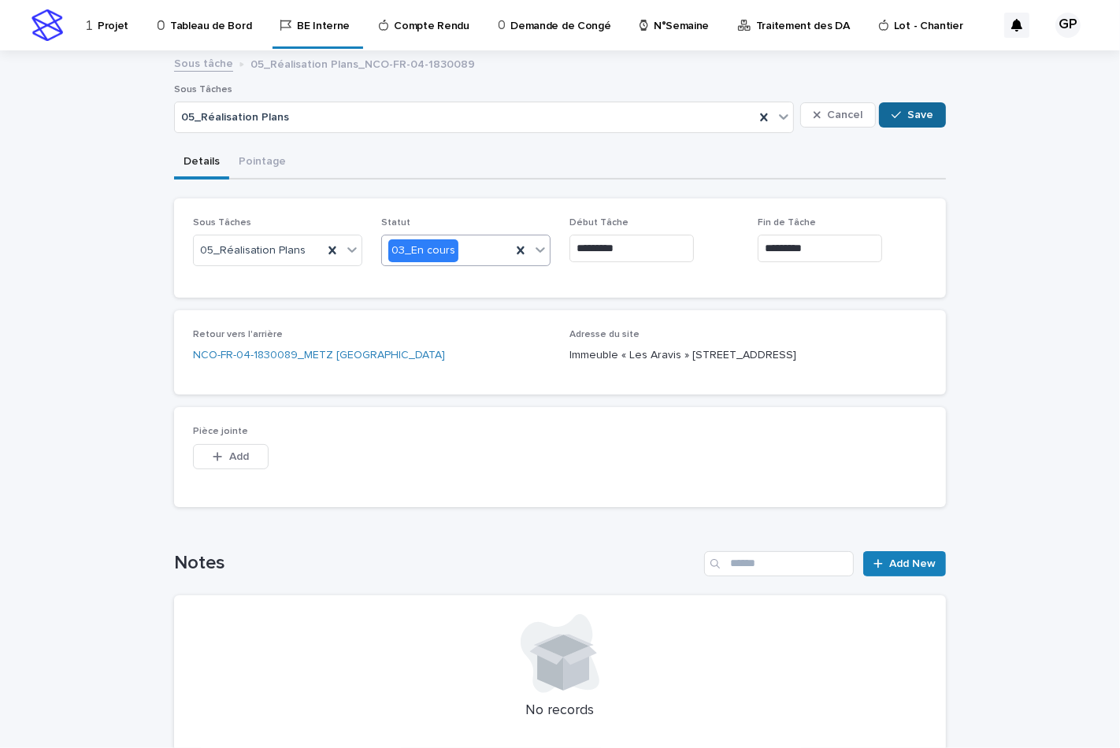
click at [896, 121] on button "Save" at bounding box center [912, 114] width 67 height 25
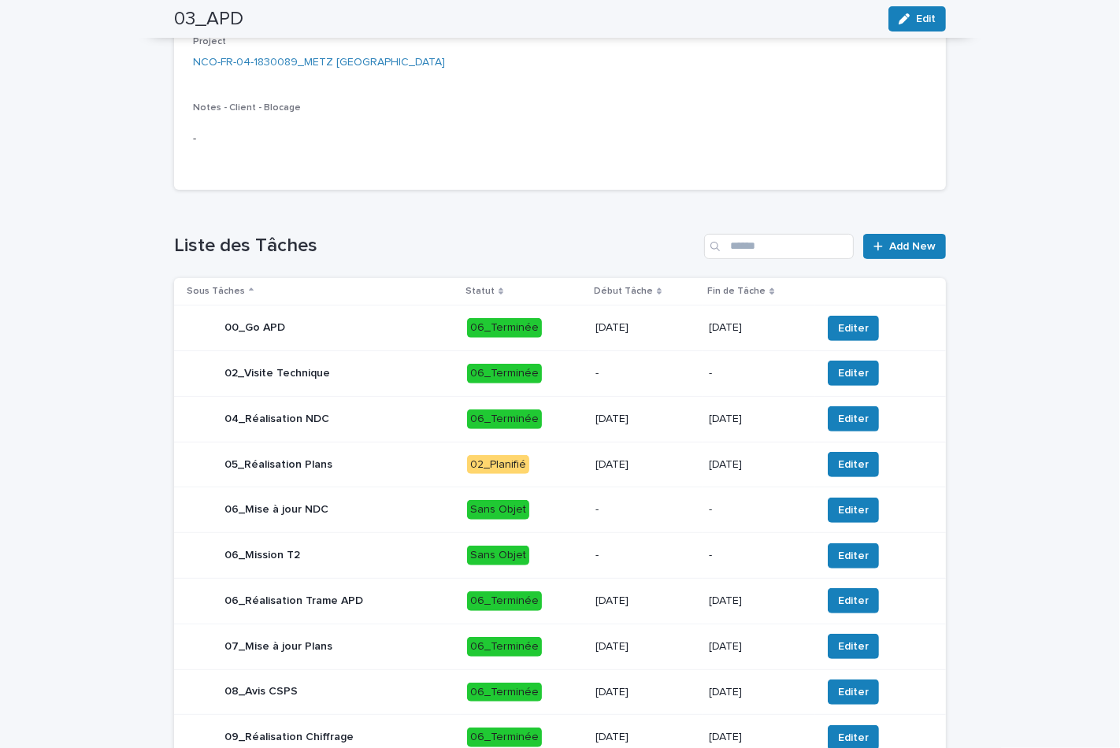
scroll to position [175, 0]
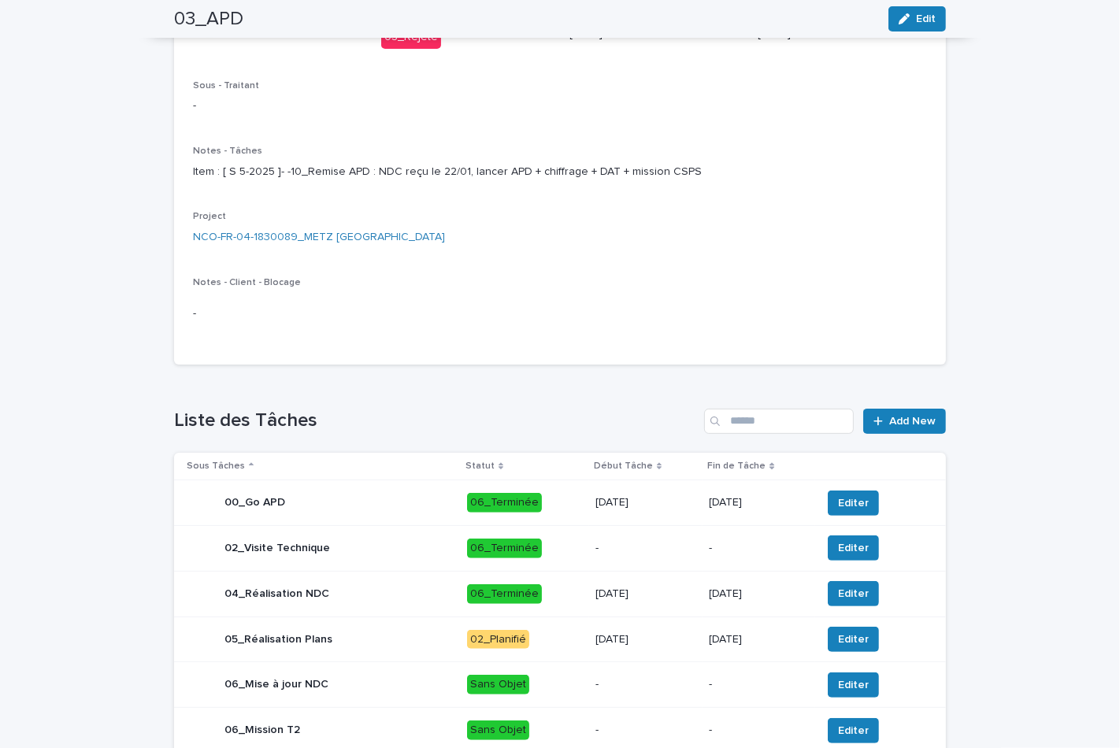
drag, startPoint x: 496, startPoint y: 649, endPoint x: 1012, endPoint y: 592, distance: 519.0
click at [1012, 592] on div "Loading... Saving… Loading... Saving… 03_APD Edit 03_APD Edit Sorry, there was …" at bounding box center [560, 472] width 1120 height 1193
click at [484, 650] on div "02_Planifié" at bounding box center [498, 640] width 62 height 20
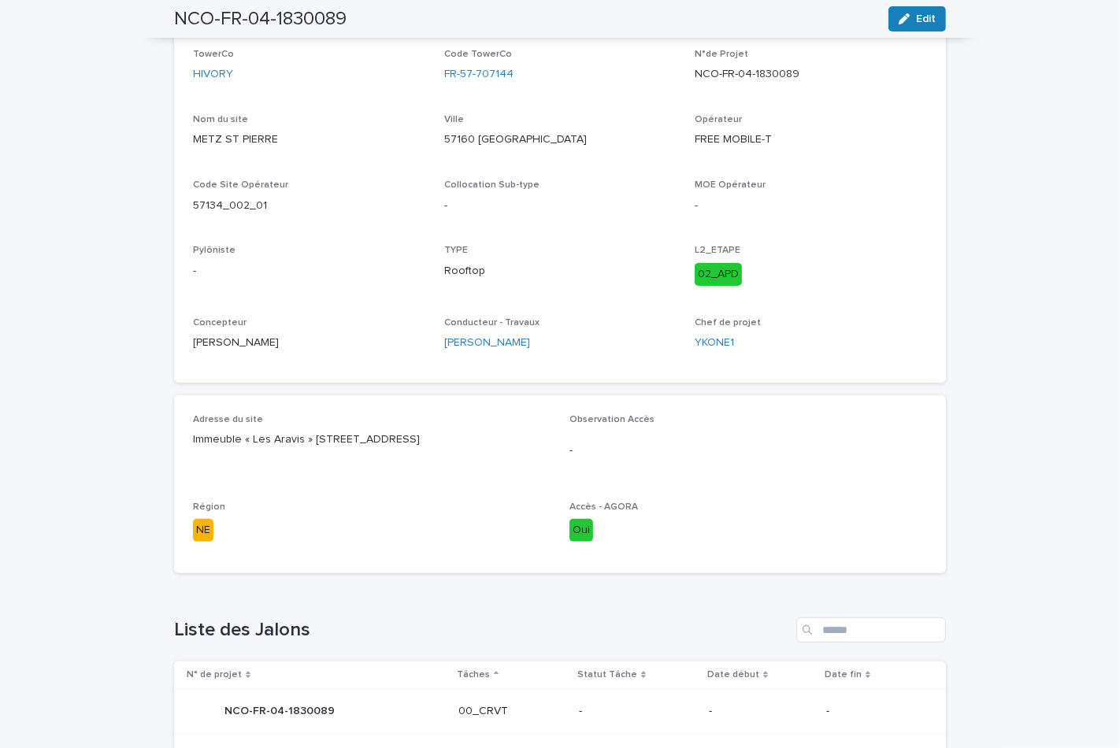
scroll to position [118, 0]
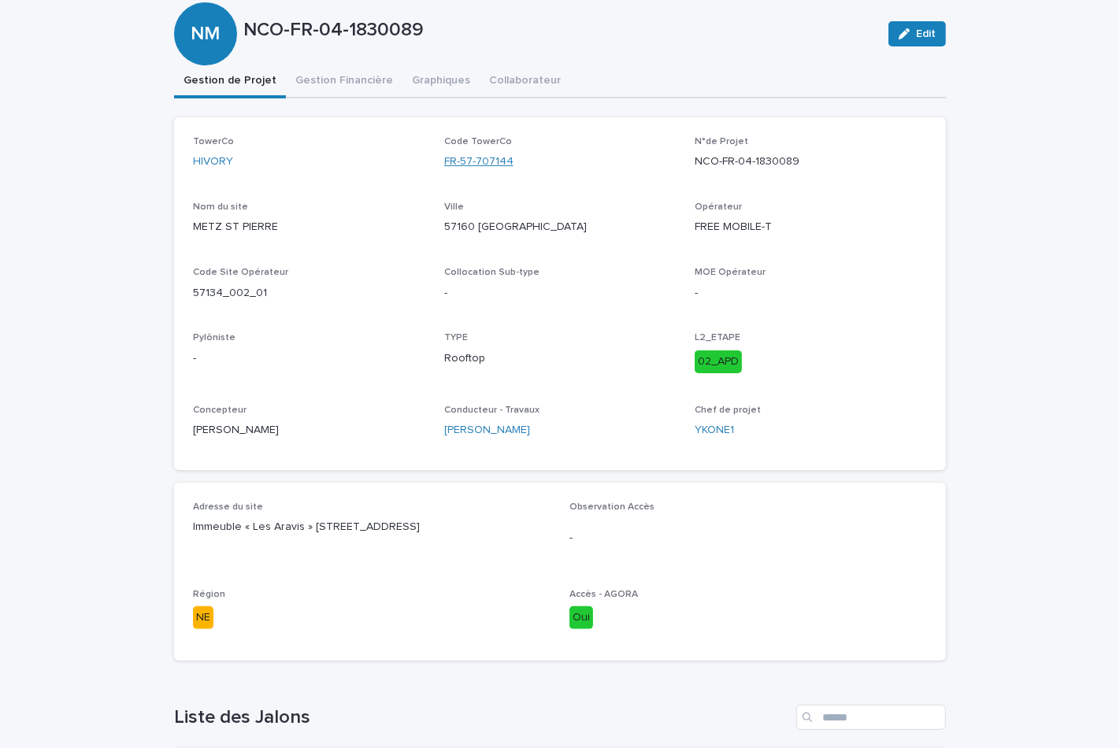
click at [453, 154] on link "FR-57-707144" at bounding box center [478, 162] width 69 height 17
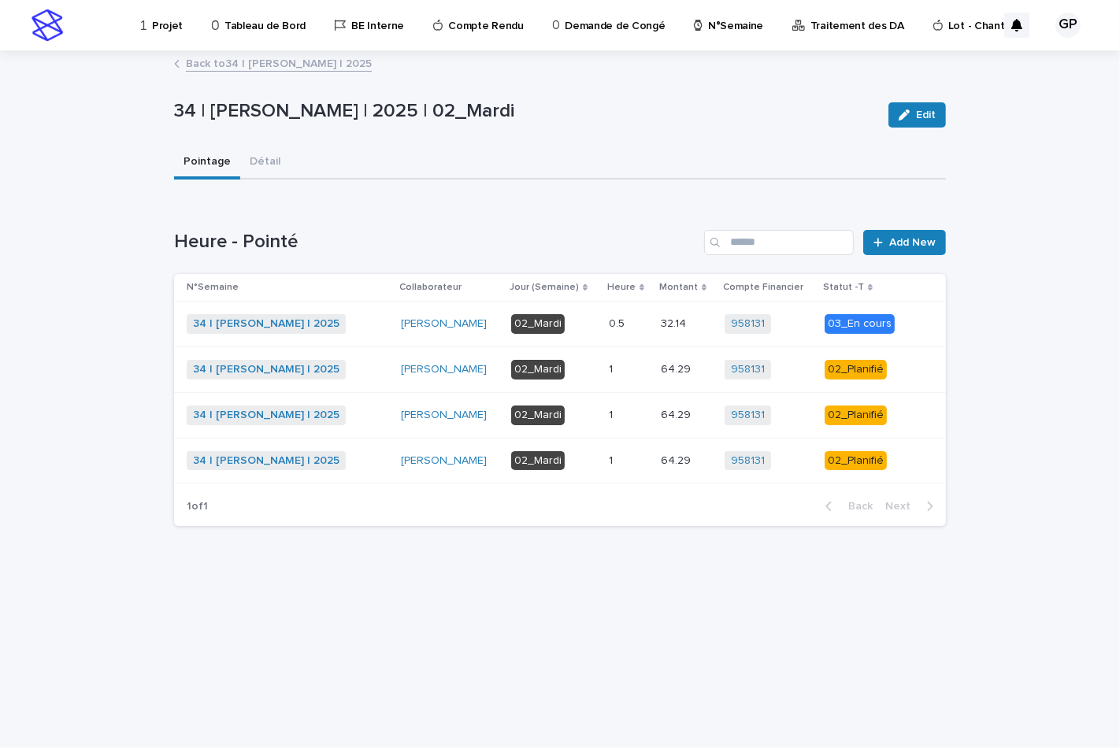
click at [830, 362] on div "02_Planifié" at bounding box center [856, 370] width 62 height 20
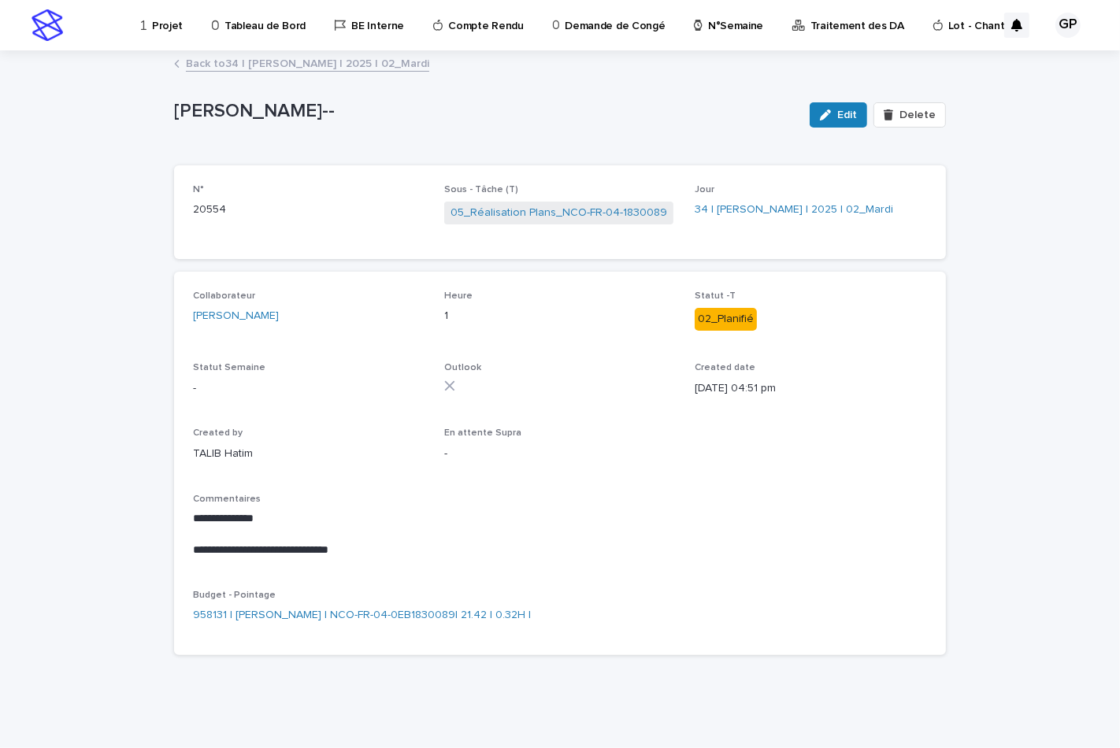
click at [710, 315] on div "02_Planifié" at bounding box center [726, 319] width 62 height 23
click at [729, 321] on div "02_Planifié" at bounding box center [726, 319] width 62 height 23
click at [831, 113] on icon "button" at bounding box center [825, 114] width 11 height 11
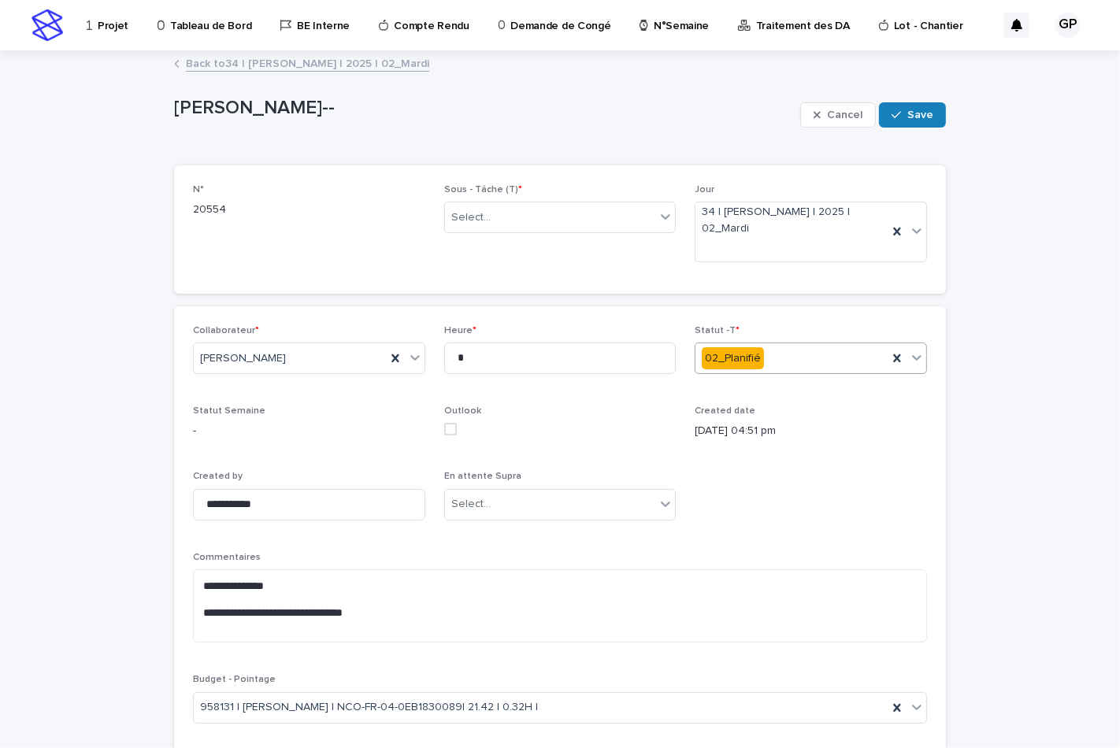
click at [918, 358] on div at bounding box center [916, 357] width 19 height 28
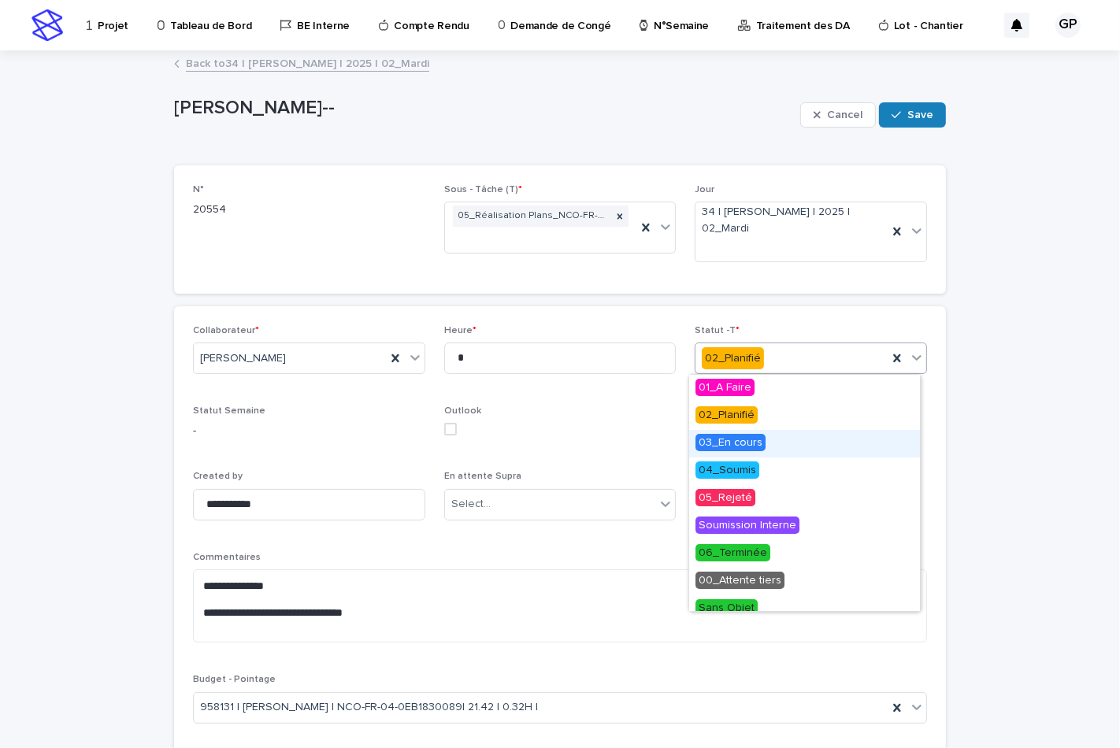
click at [739, 442] on span "03_En cours" at bounding box center [731, 442] width 70 height 17
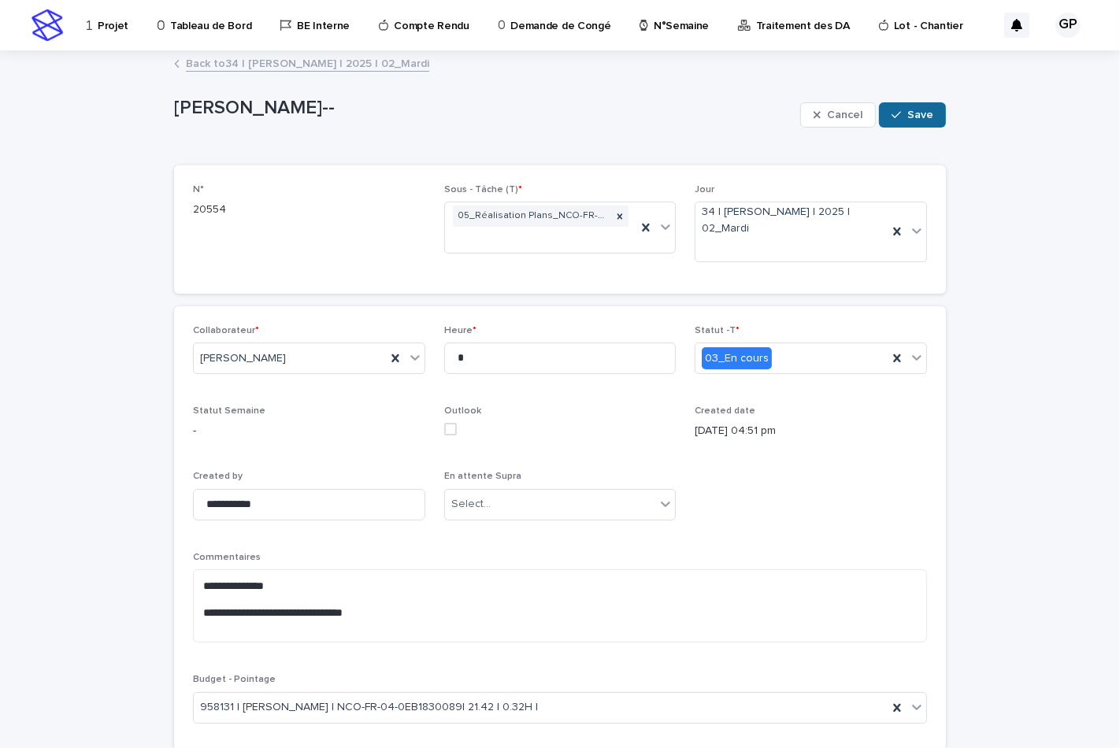
click at [907, 113] on span "Save" at bounding box center [920, 114] width 26 height 11
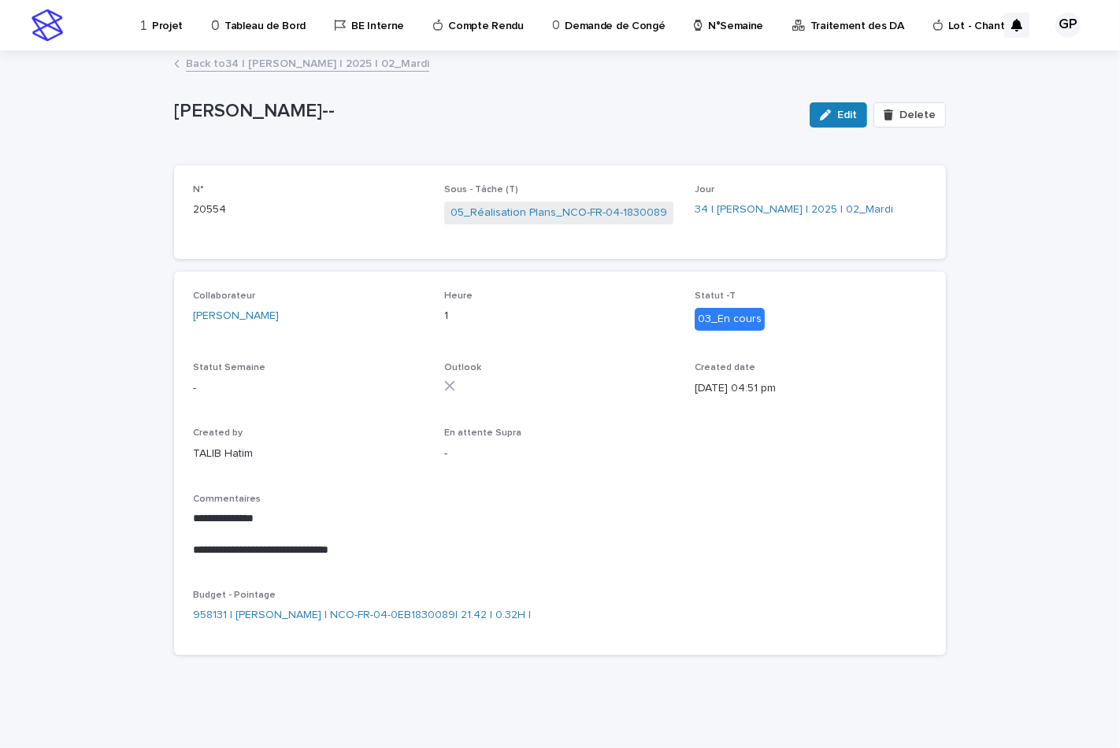
click at [281, 60] on link "Back to 34 | [PERSON_NAME] | 2025 | 02_Mardi" at bounding box center [307, 63] width 243 height 18
